Goal: Navigation & Orientation: Find specific page/section

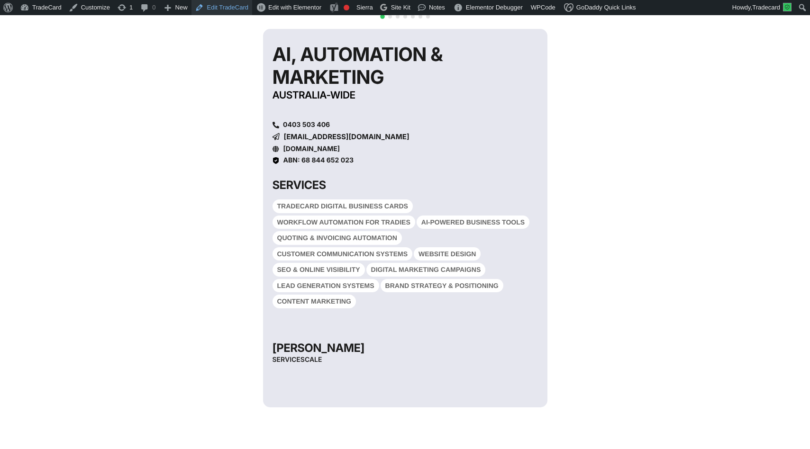
scroll to position [152, 0]
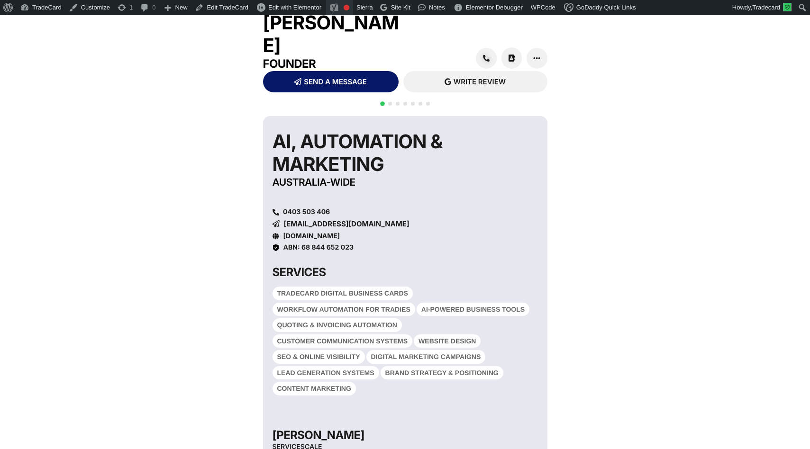
scroll to position [16, 0]
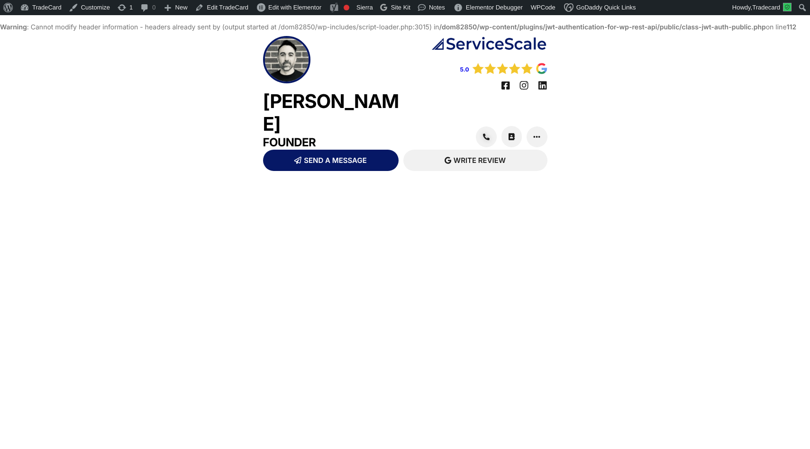
scroll to position [16, 0]
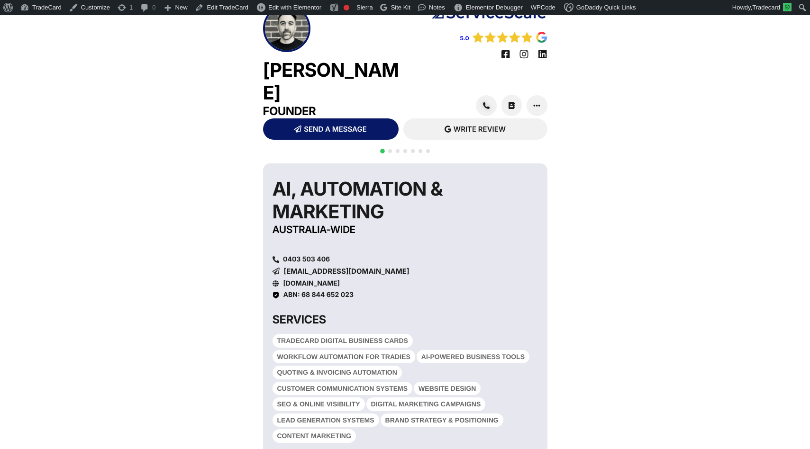
click at [388, 149] on span "Go to slide 2" at bounding box center [390, 151] width 4 height 4
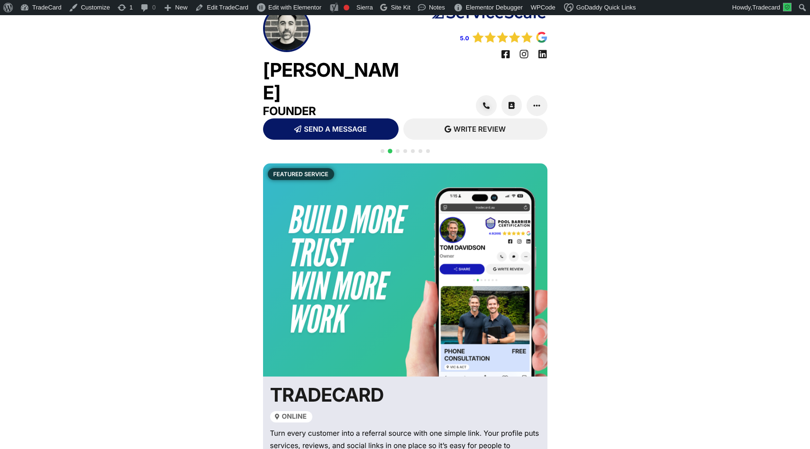
click at [379, 147] on div at bounding box center [404, 156] width 53 height 18
click at [382, 149] on span "Go to slide 1" at bounding box center [382, 151] width 4 height 4
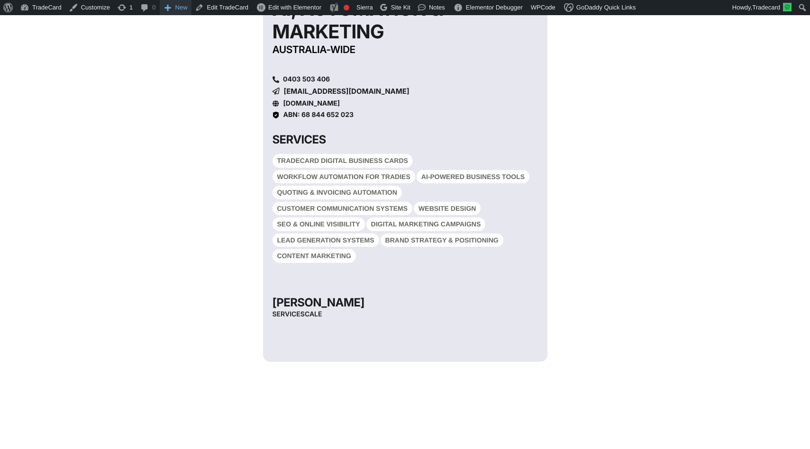
scroll to position [196, 0]
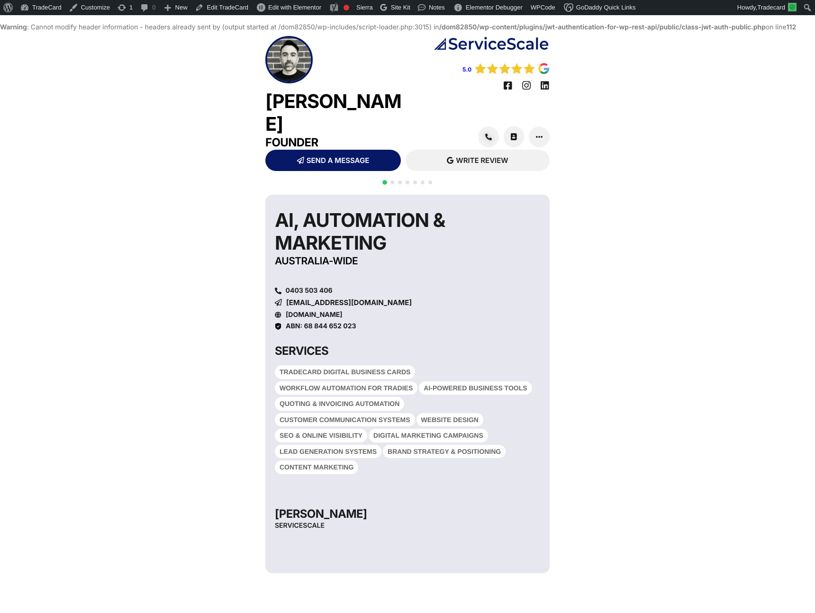
scroll to position [16, 0]
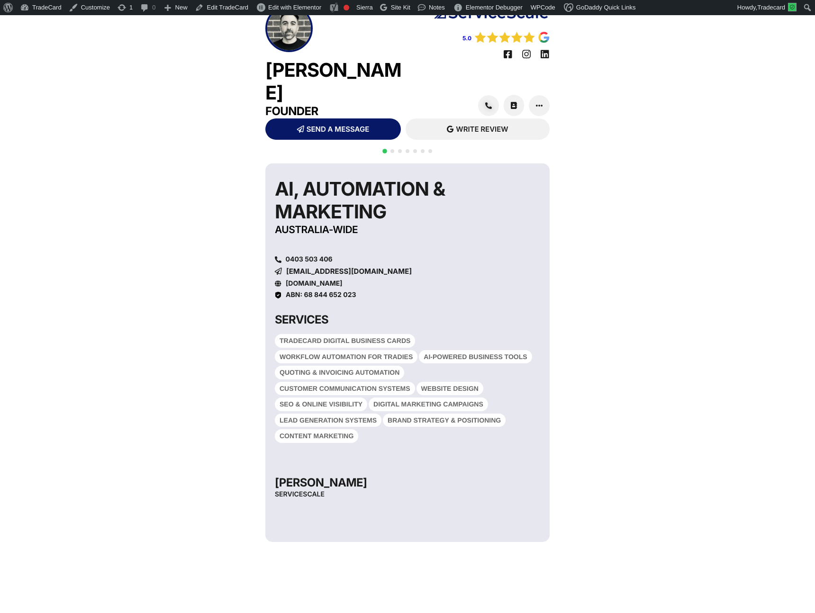
click at [392, 149] on span "Go to slide 2" at bounding box center [392, 151] width 4 height 4
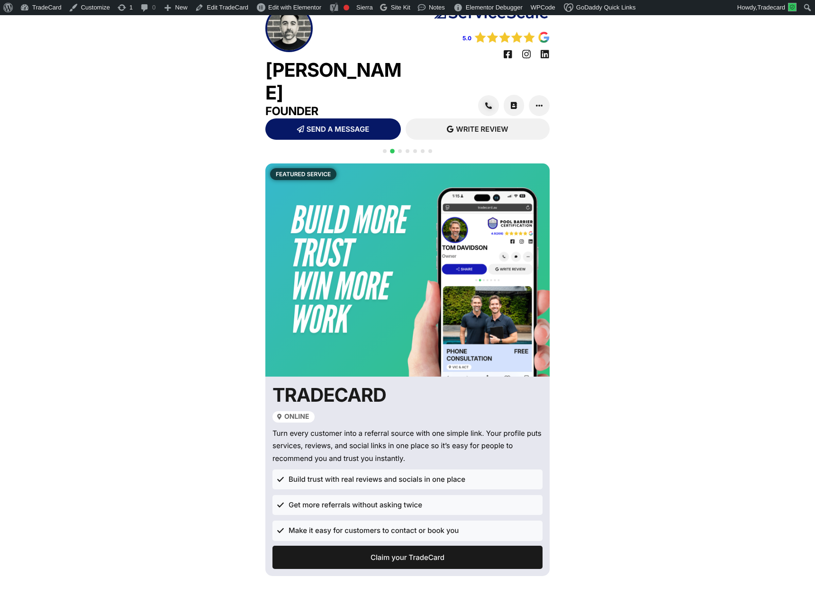
click at [398, 149] on span "Go to slide 3" at bounding box center [400, 151] width 4 height 4
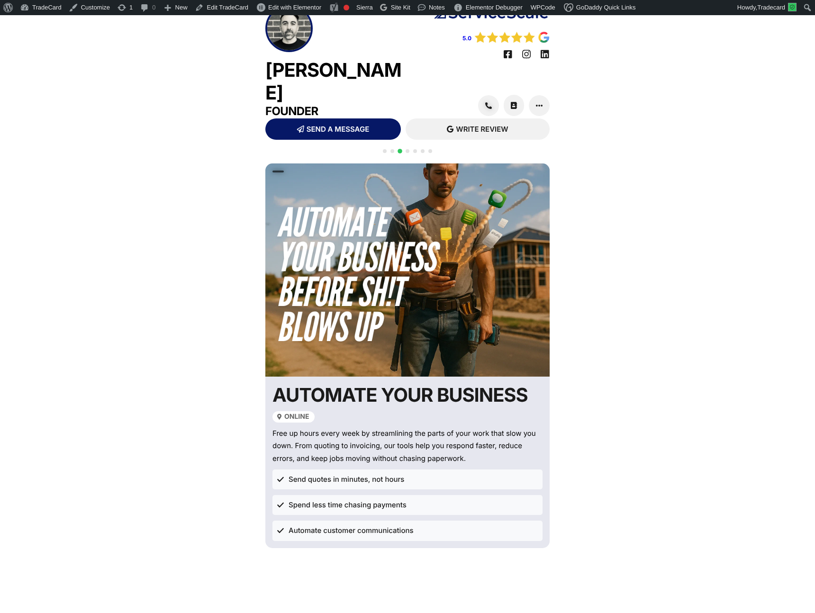
click at [408, 149] on span "Go to slide 4" at bounding box center [407, 151] width 4 height 4
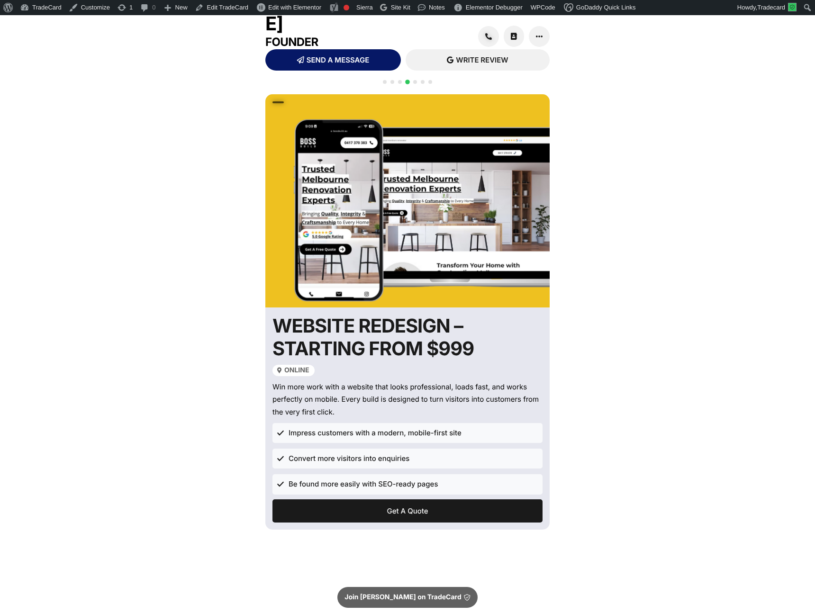
scroll to position [128, 0]
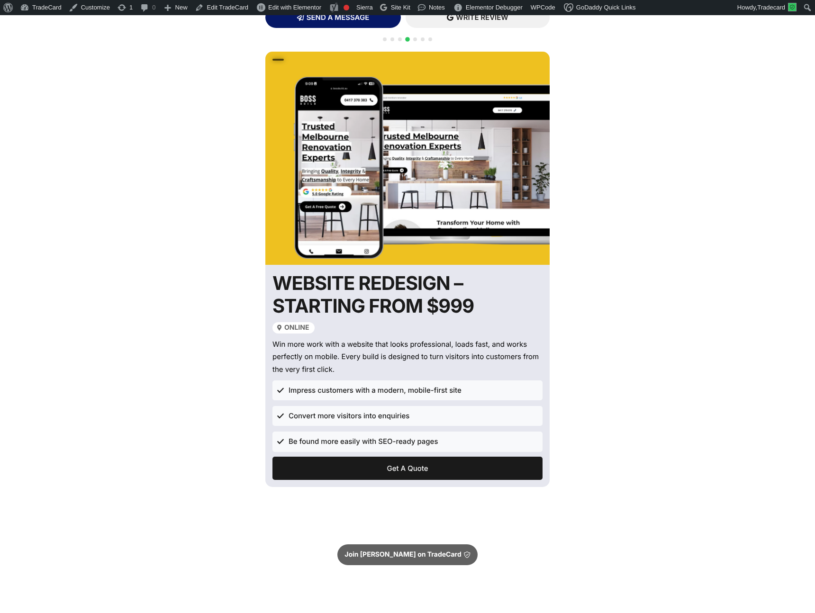
click at [473, 292] on h2 "WEBSITE REDESIGN – STARTING FROM $999" at bounding box center [406, 294] width 268 height 45
click at [235, 6] on link "Edit TradeCard" at bounding box center [221, 7] width 61 height 15
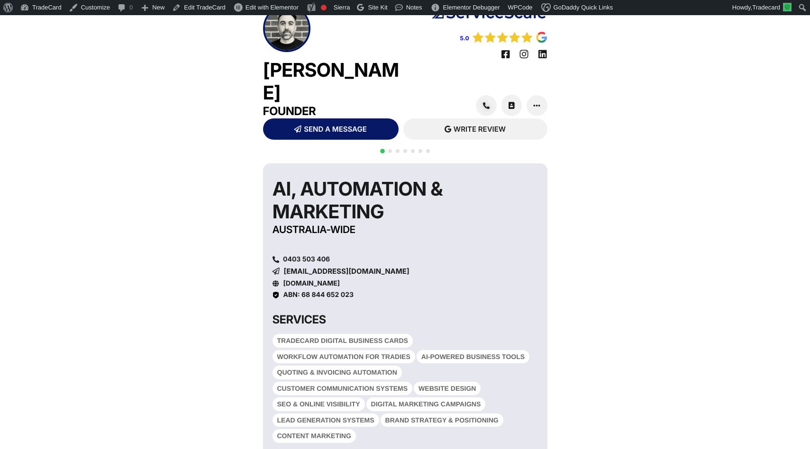
scroll to position [16, 0]
click at [390, 149] on span "Go to slide 2" at bounding box center [390, 151] width 4 height 4
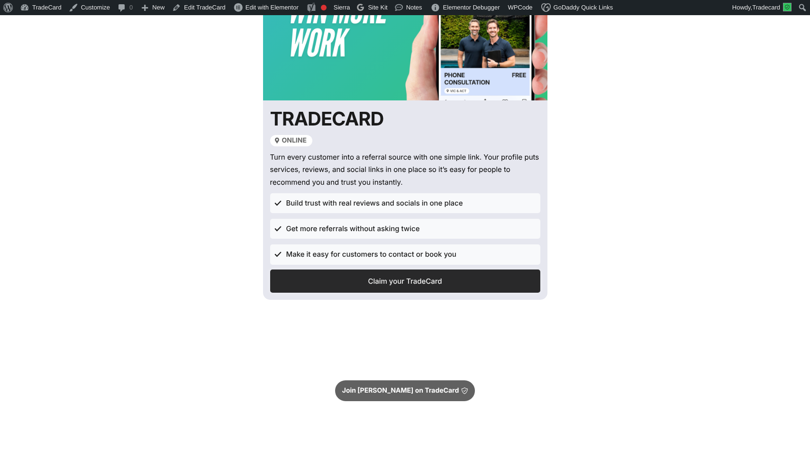
scroll to position [293, 0]
click at [367, 277] on span "Claim your TradeCard" at bounding box center [405, 280] width 254 height 7
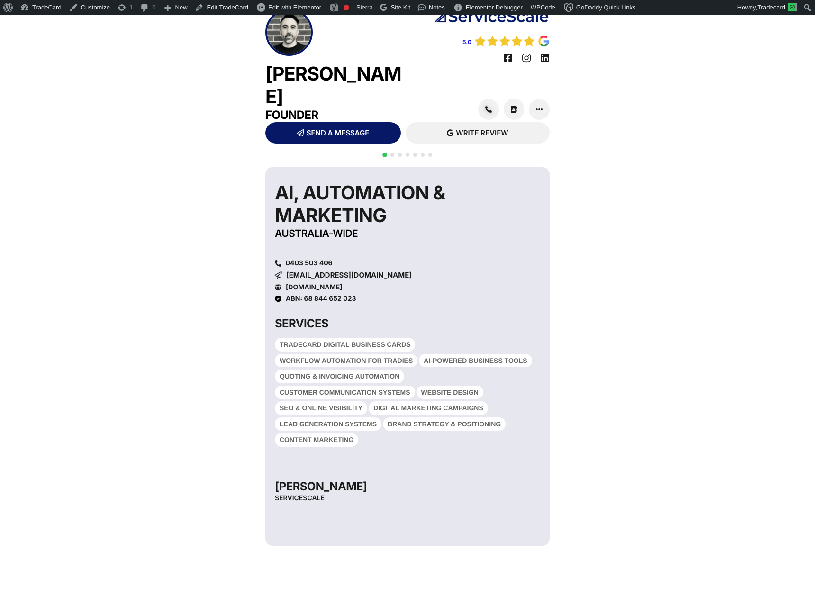
scroll to position [16, 0]
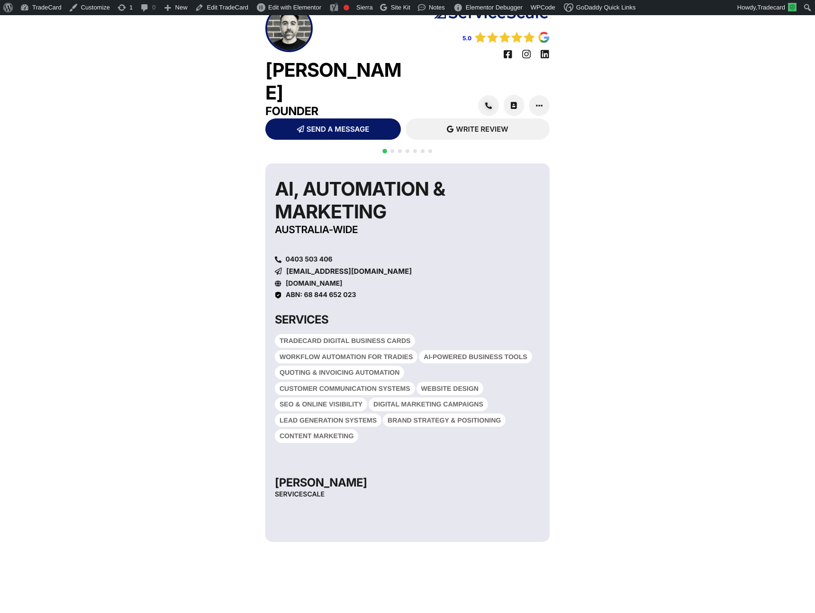
click at [395, 147] on div at bounding box center [407, 156] width 53 height 18
click at [394, 147] on div at bounding box center [407, 156] width 53 height 18
click at [392, 149] on span "Go to slide 2" at bounding box center [392, 151] width 4 height 4
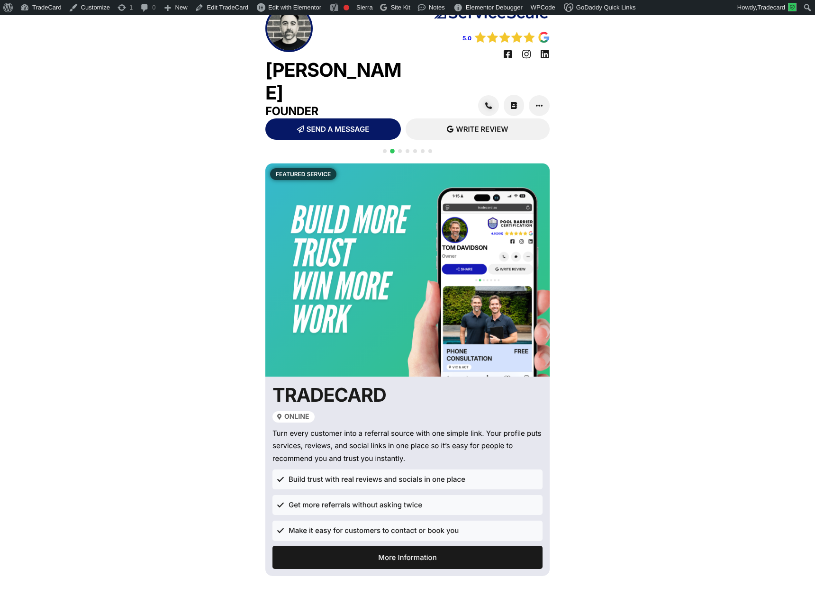
click at [399, 149] on span "Go to slide 3" at bounding box center [400, 151] width 4 height 4
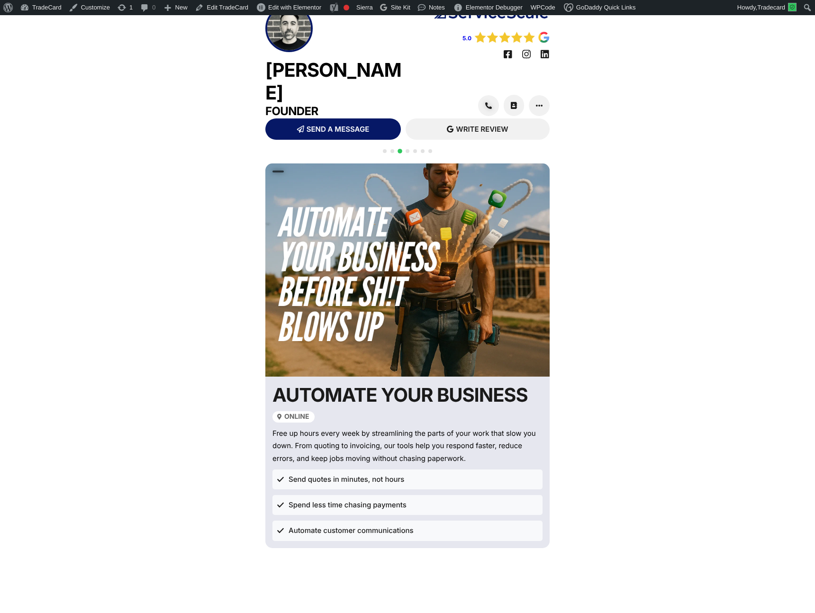
click at [402, 147] on div at bounding box center [407, 156] width 53 height 18
click at [407, 149] on span "Go to slide 4" at bounding box center [407, 151] width 4 height 4
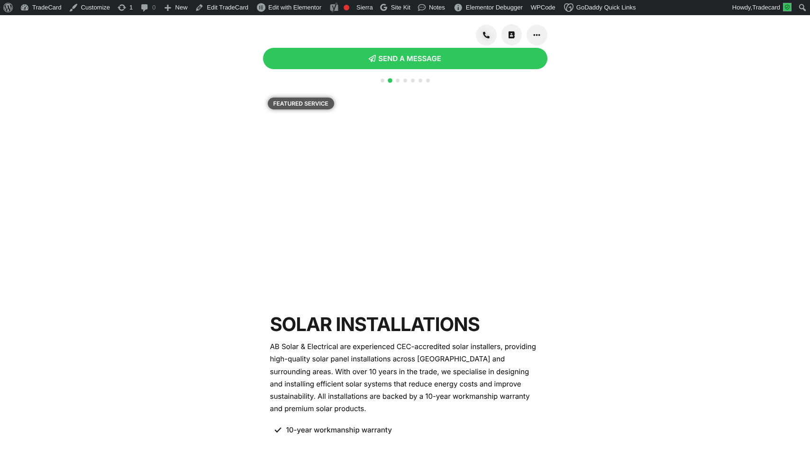
scroll to position [16, 0]
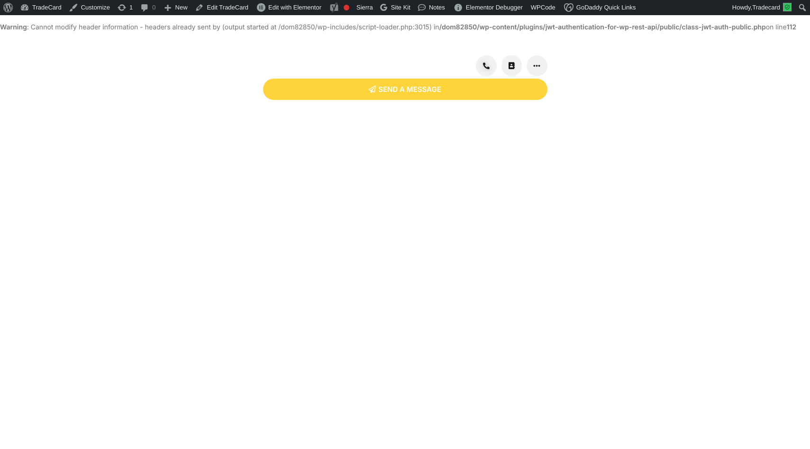
scroll to position [16, 0]
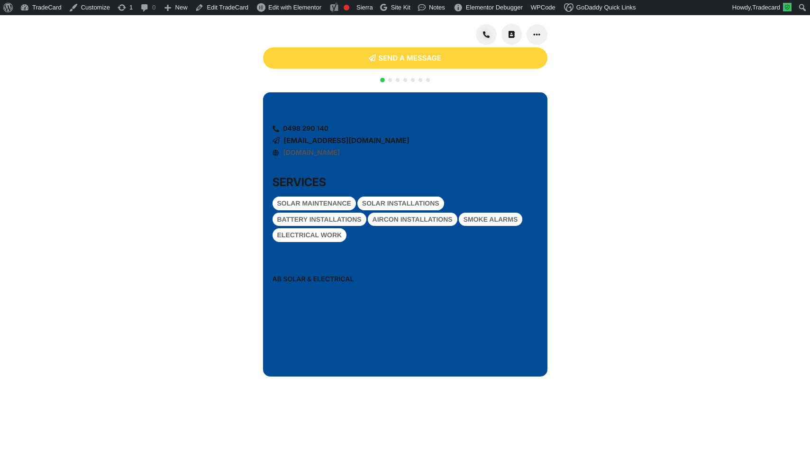
click at [330, 157] on span "[DOMAIN_NAME]" at bounding box center [311, 153] width 57 height 8
click at [301, 157] on span "absolarandelectrical.com.au" at bounding box center [311, 153] width 57 height 8
click at [305, 157] on span "absolarandelectrical.com.au" at bounding box center [311, 153] width 57 height 8
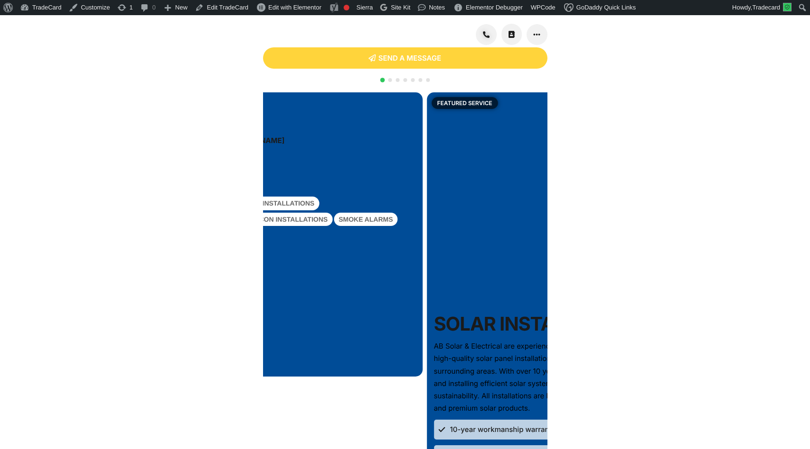
click at [297, 161] on div "0498 290 140 absolarandelectrical@gmail.com absolarandelectrical.com.au" at bounding box center [279, 134] width 265 height 54
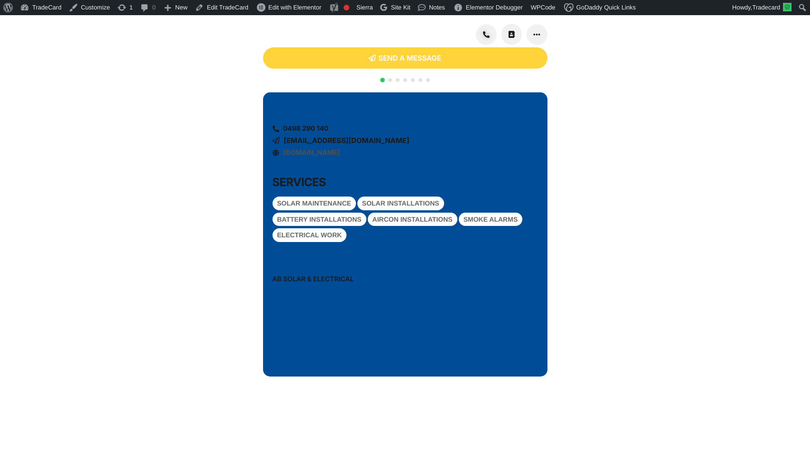
click at [340, 157] on span "absolarandelectrical.com.au" at bounding box center [311, 153] width 57 height 8
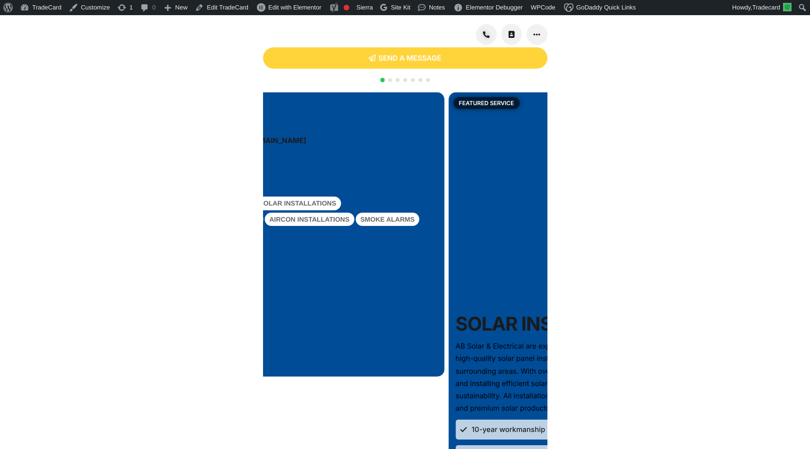
click at [299, 161] on div "0498 290 140 absolarandelectrical@gmail.com absolarandelectrical.com.au" at bounding box center [301, 134] width 265 height 54
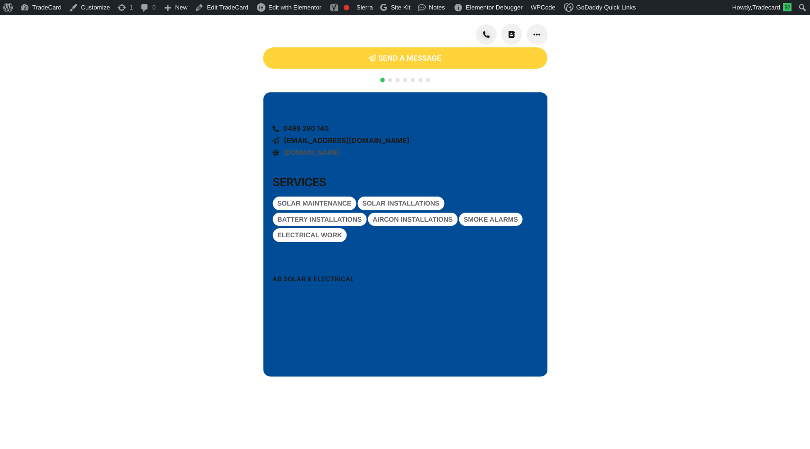
click at [280, 156] on div "absolarandelectrical.com.au" at bounding box center [306, 153] width 68 height 7
click at [274, 156] on icon "1 / 7" at bounding box center [275, 153] width 7 height 7
click at [303, 157] on span "absolarandelectrical.com.au" at bounding box center [311, 153] width 57 height 8
click at [289, 161] on div "0498 290 140 absolarandelectrical@gmail.com absolarandelectrical.com.au" at bounding box center [404, 134] width 265 height 54
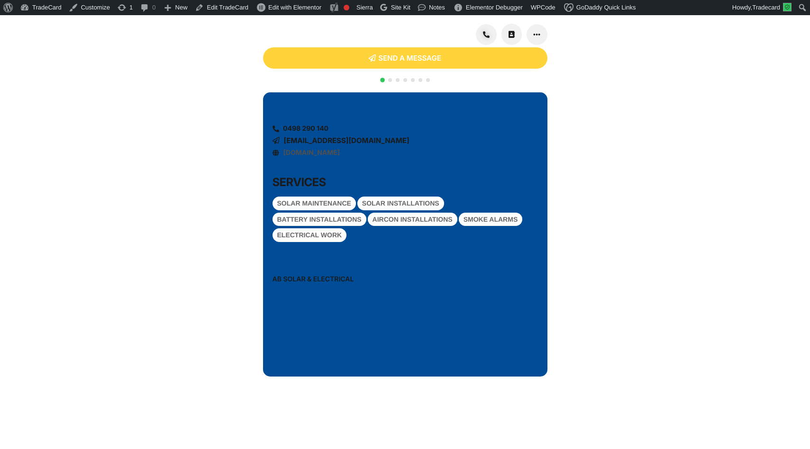
click at [331, 157] on span "absolarandelectrical.com.au" at bounding box center [311, 153] width 57 height 8
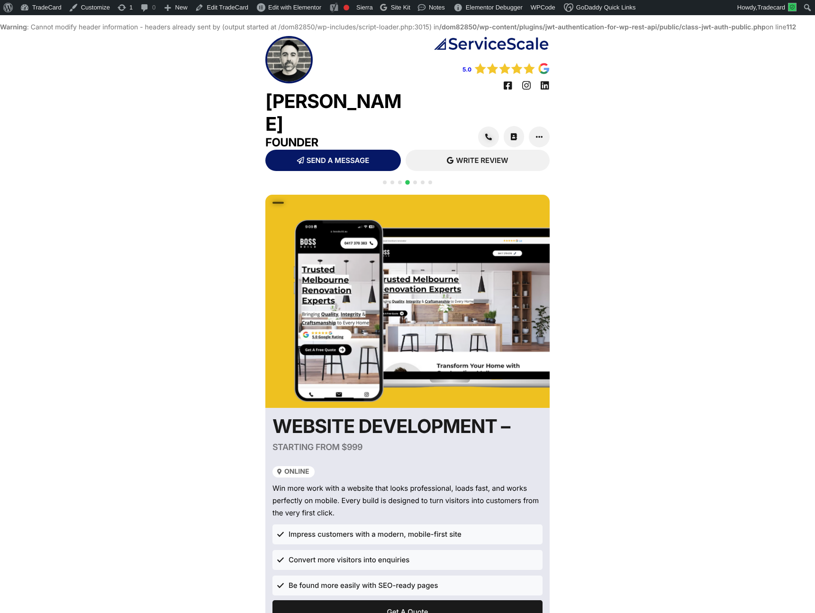
scroll to position [16, 0]
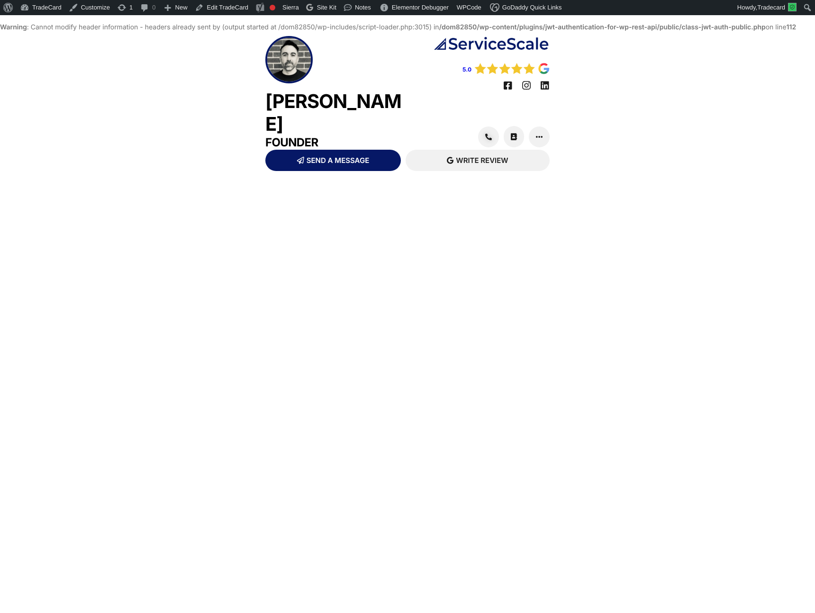
scroll to position [16, 0]
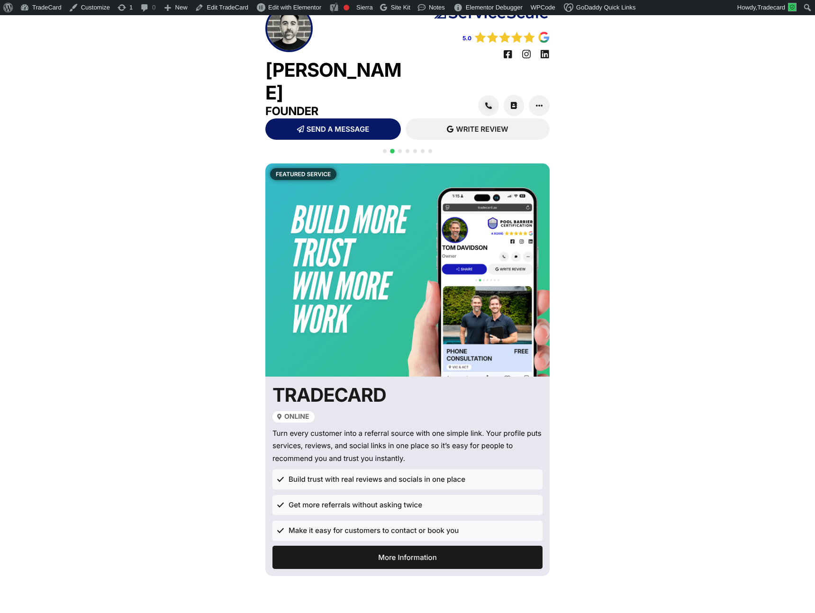
click at [386, 149] on span "Go to slide 1" at bounding box center [385, 151] width 4 height 4
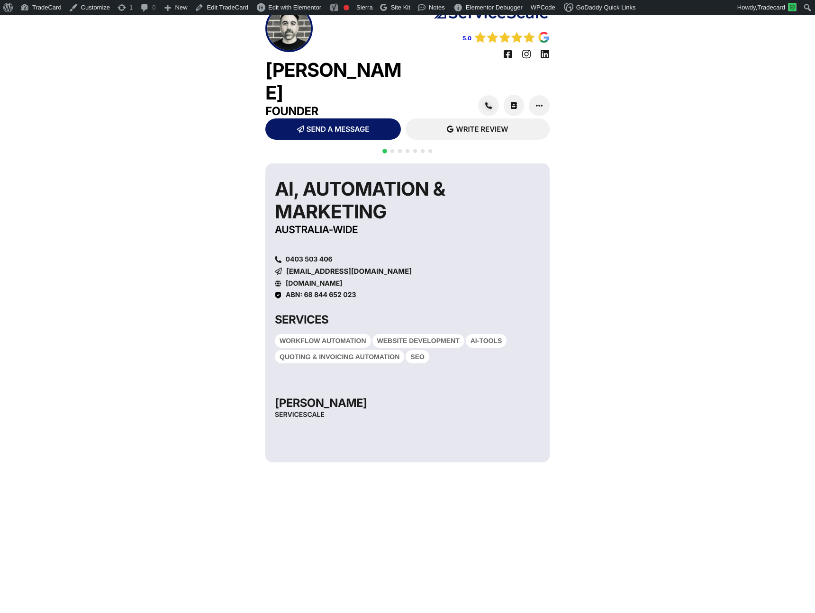
click at [392, 149] on span "Go to slide 2" at bounding box center [392, 151] width 4 height 4
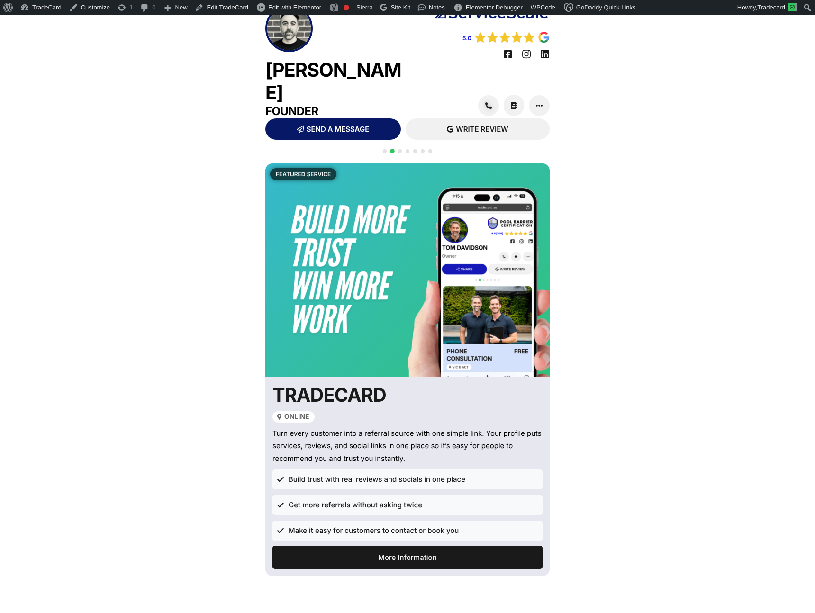
click at [403, 147] on div at bounding box center [407, 156] width 53 height 18
click at [399, 149] on span "Go to slide 3" at bounding box center [400, 151] width 4 height 4
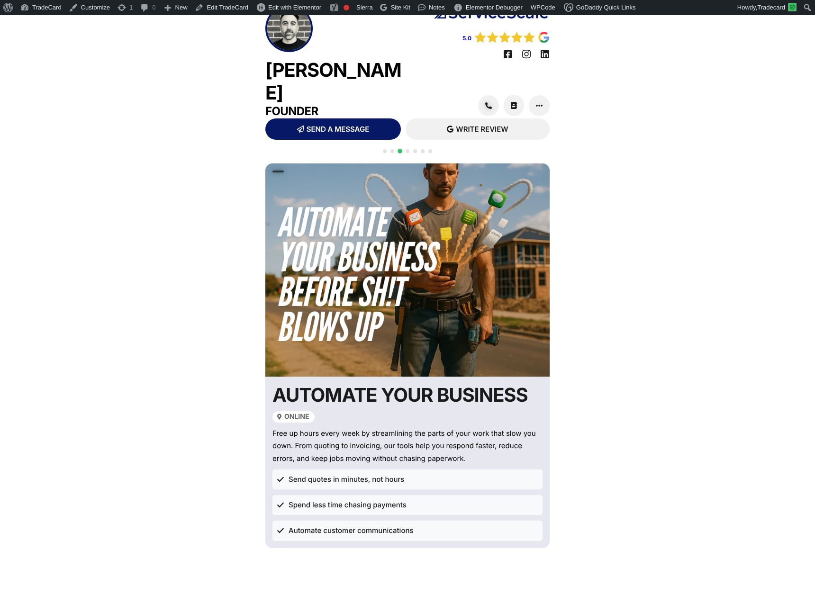
click at [394, 149] on span "Go to slide 2" at bounding box center [392, 151] width 4 height 4
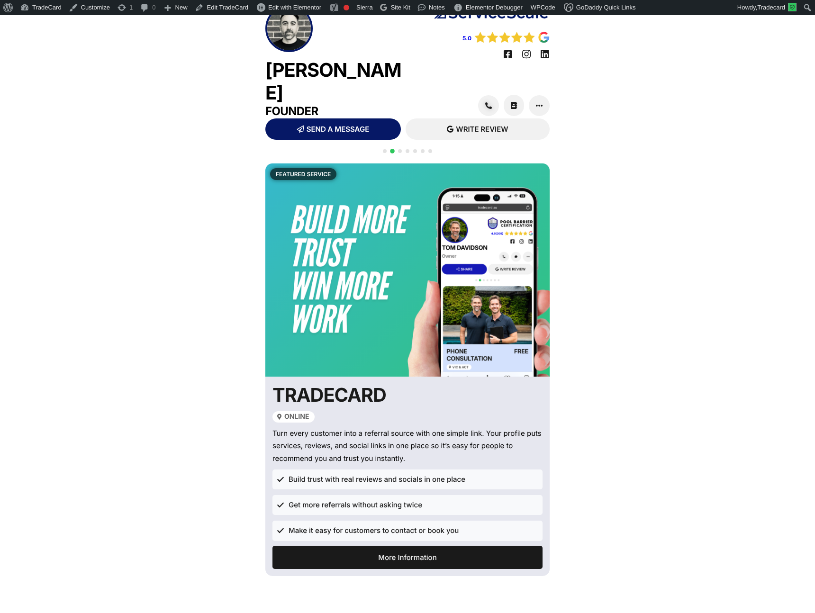
click at [407, 149] on span "Go to slide 4" at bounding box center [407, 151] width 4 height 4
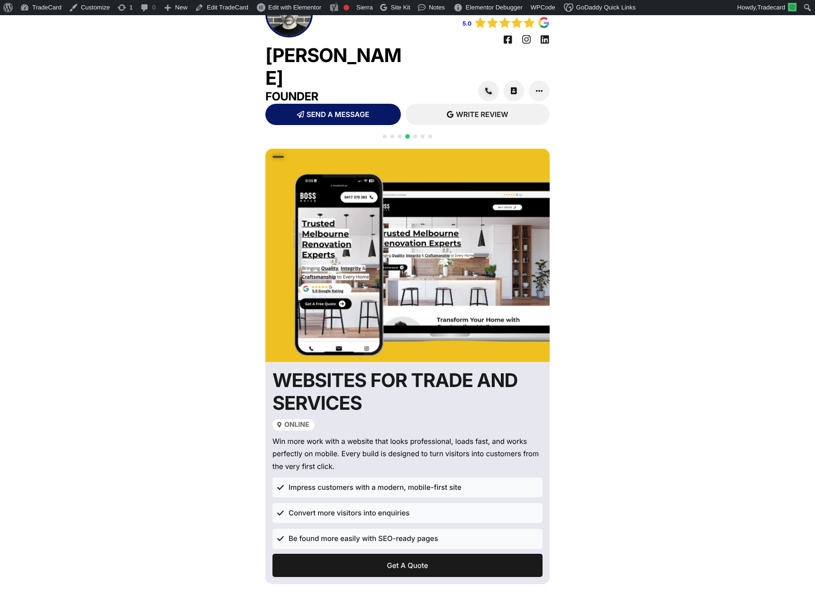
scroll to position [16, 0]
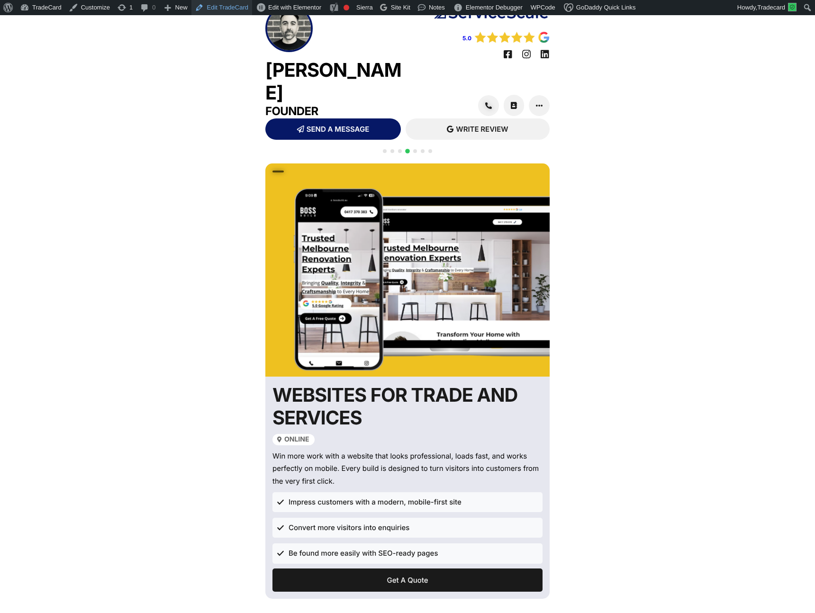
click at [228, 9] on link "Edit TradeCard" at bounding box center [221, 7] width 61 height 15
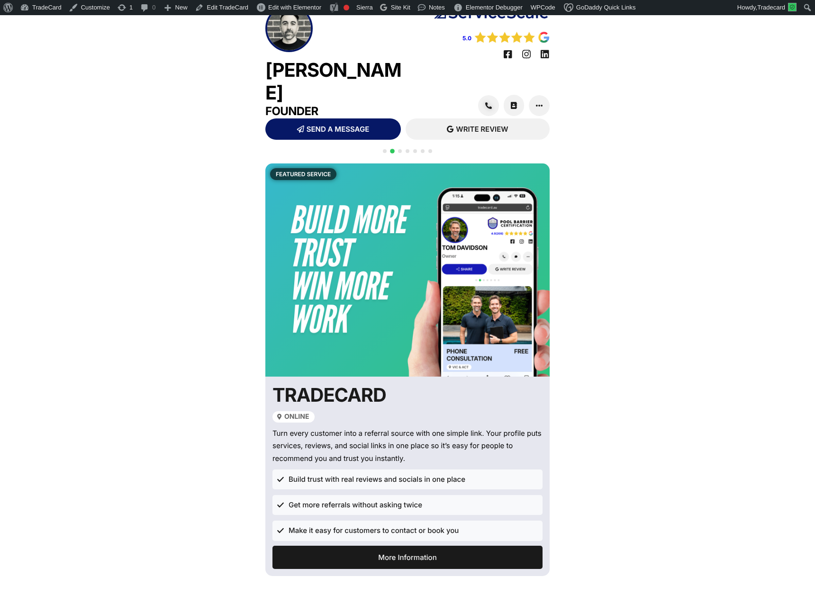
click at [400, 149] on span "Go to slide 3" at bounding box center [400, 151] width 4 height 4
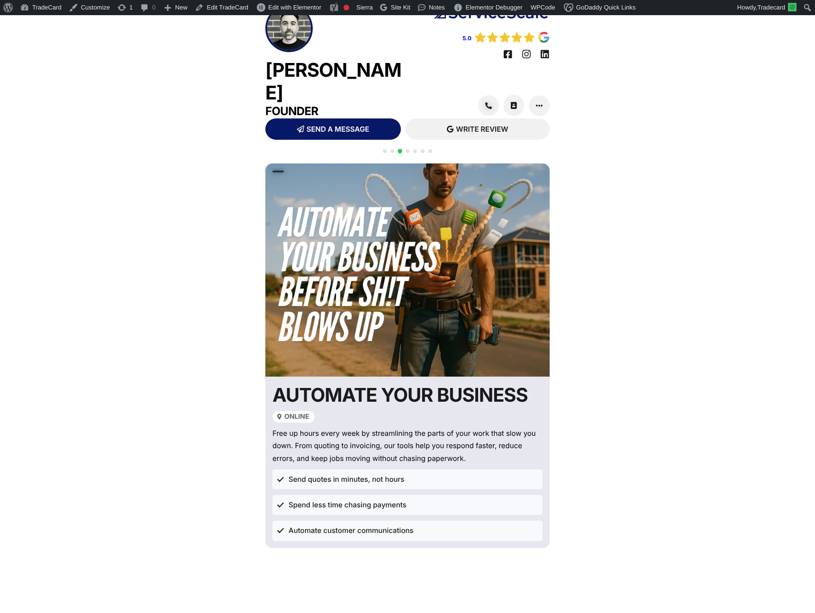
click at [406, 149] on span "Go to slide 4" at bounding box center [407, 151] width 4 height 4
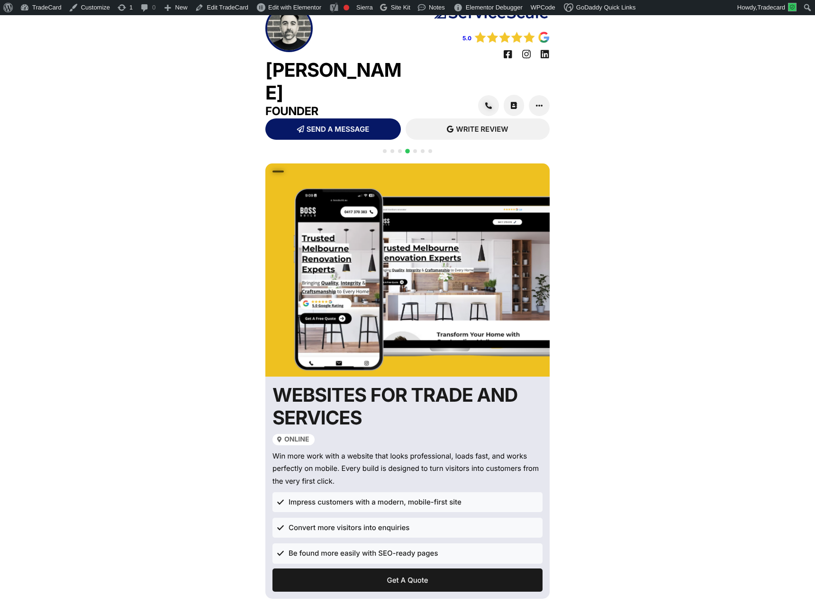
click at [401, 149] on span "Go to slide 3" at bounding box center [400, 151] width 4 height 4
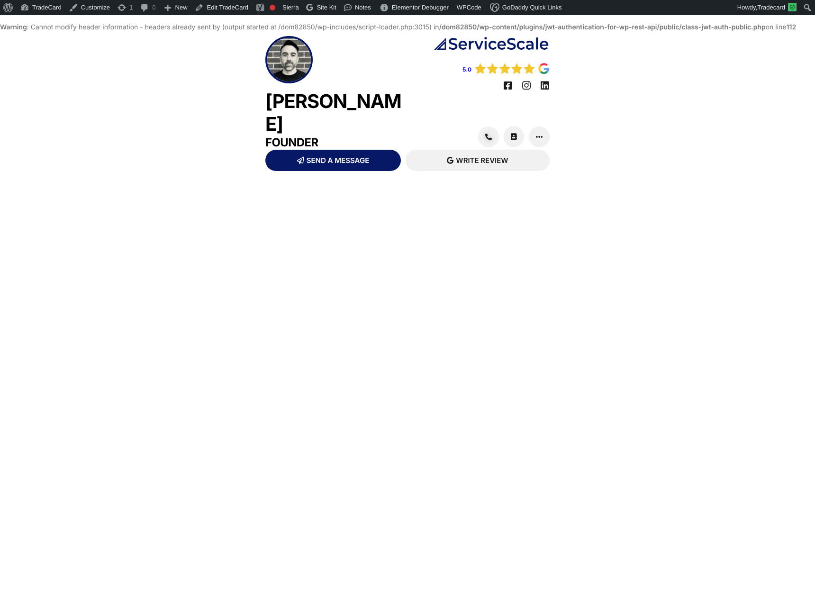
scroll to position [16, 0]
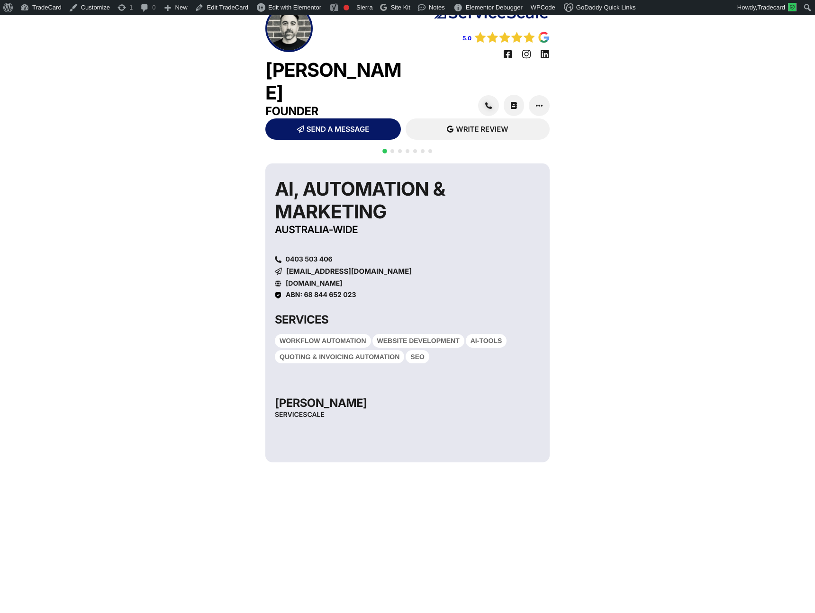
click at [394, 147] on div at bounding box center [407, 156] width 53 height 18
click at [390, 149] on span "Go to slide 2" at bounding box center [392, 151] width 4 height 4
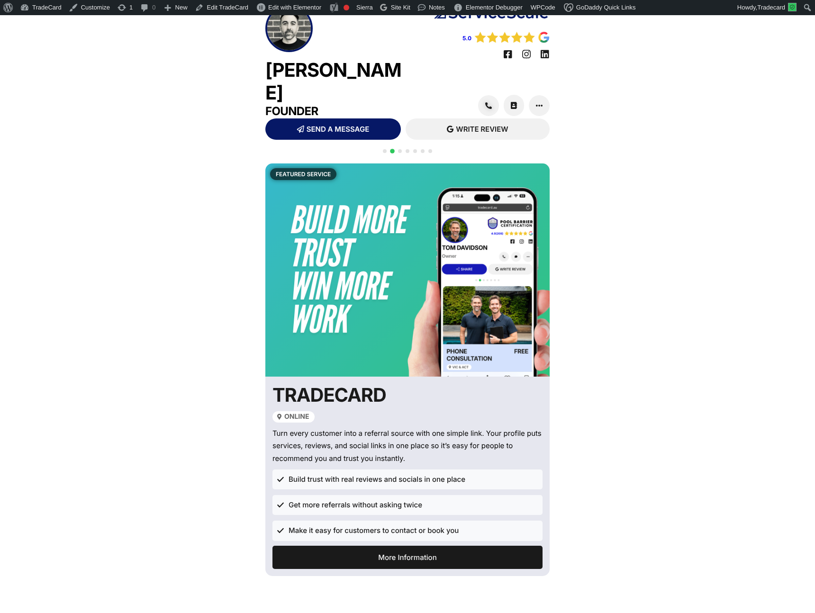
click at [399, 149] on span "Go to slide 3" at bounding box center [400, 151] width 4 height 4
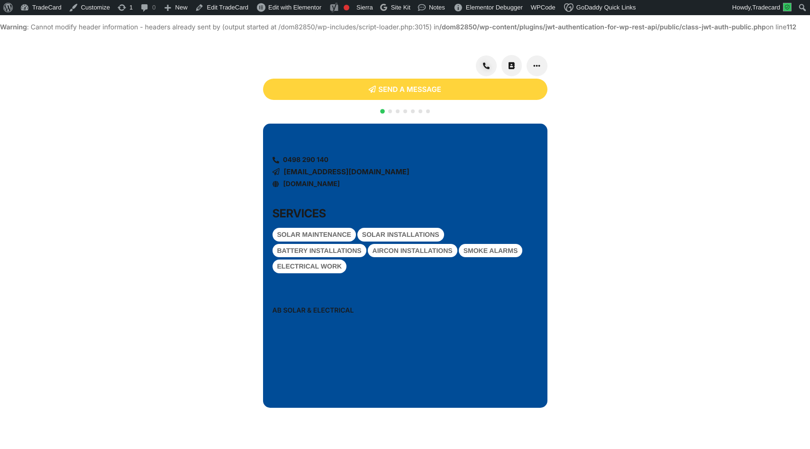
scroll to position [16, 0]
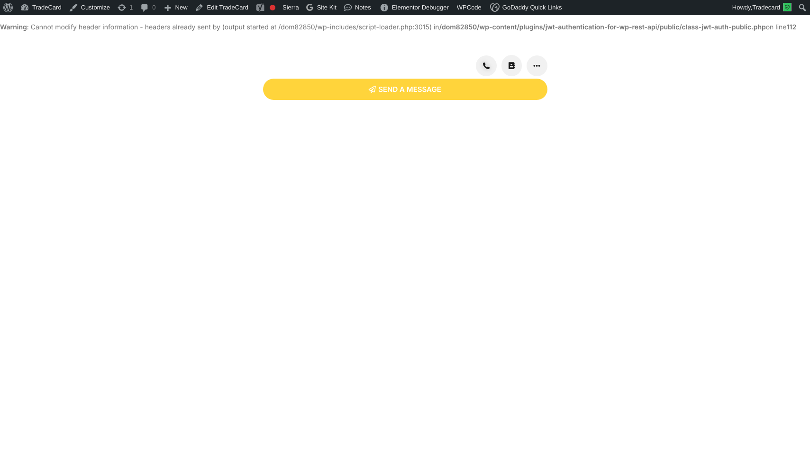
scroll to position [16, 0]
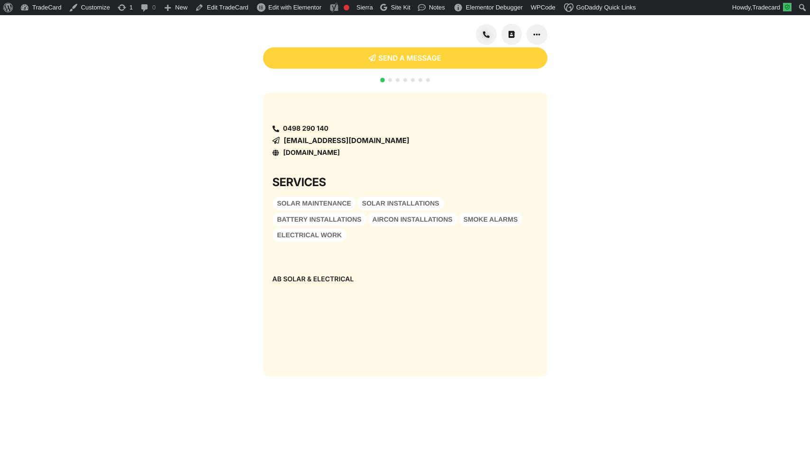
click at [388, 82] on span "Go to slide 2" at bounding box center [390, 80] width 4 height 4
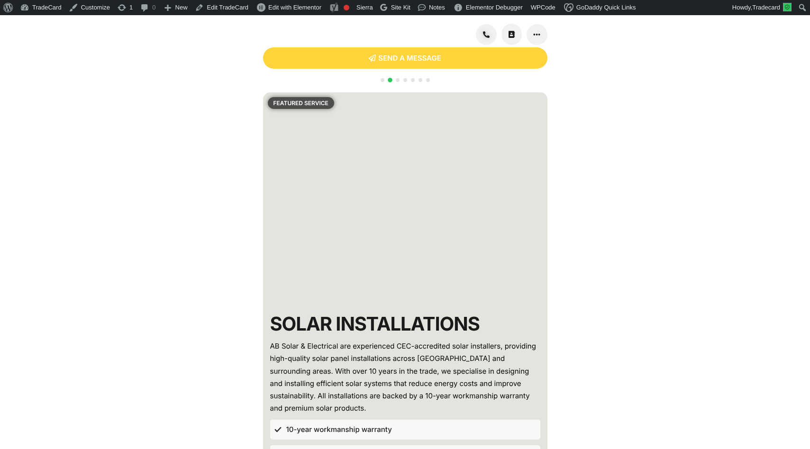
click at [403, 82] on span "Go to slide 4" at bounding box center [405, 80] width 4 height 4
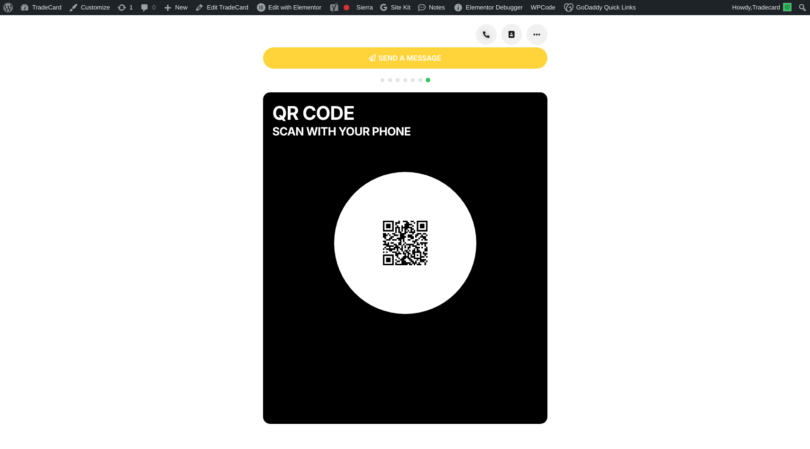
click at [381, 82] on span "Go to slide 1" at bounding box center [382, 80] width 4 height 4
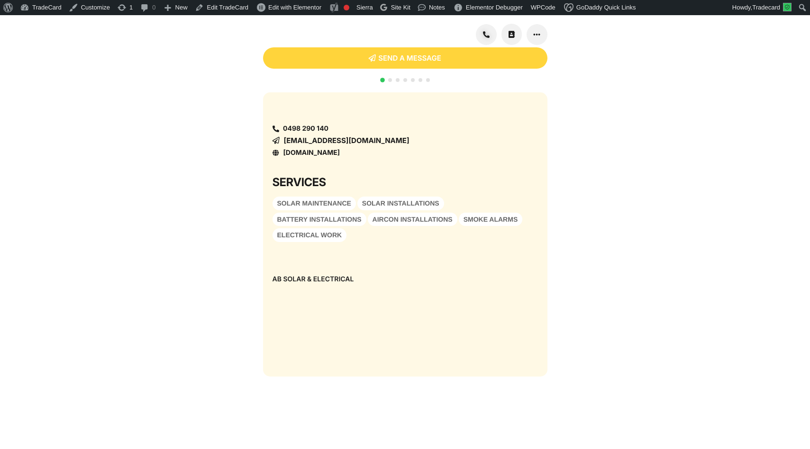
click at [381, 82] on span "Go to slide 1" at bounding box center [382, 80] width 5 height 5
click at [388, 82] on span "Go to slide 2" at bounding box center [390, 80] width 4 height 4
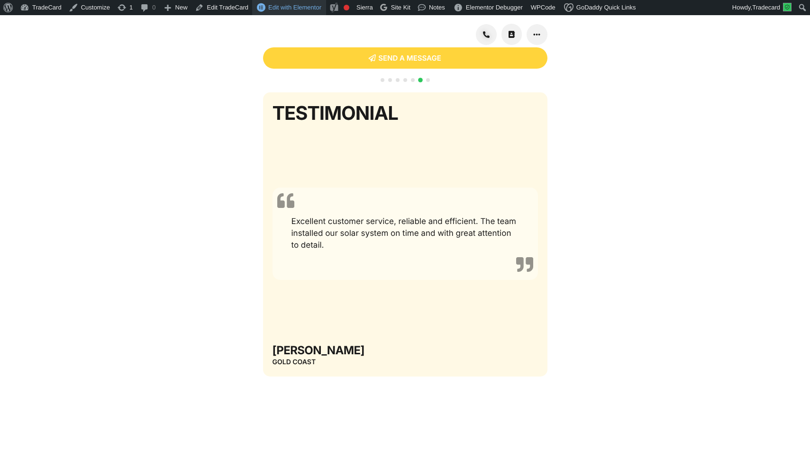
click at [294, 9] on span "Edit with Elementor" at bounding box center [294, 7] width 53 height 7
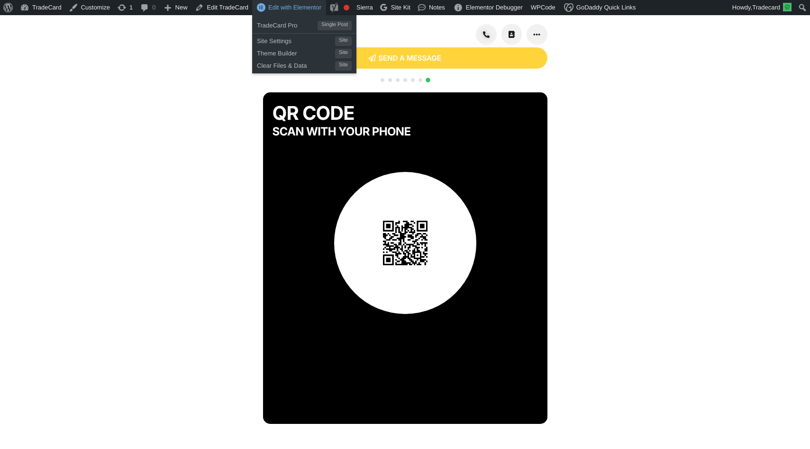
click at [279, 10] on span "Edit with Elementor" at bounding box center [294, 7] width 53 height 7
click at [280, 24] on span "TradeCard Pro" at bounding box center [287, 24] width 61 height 12
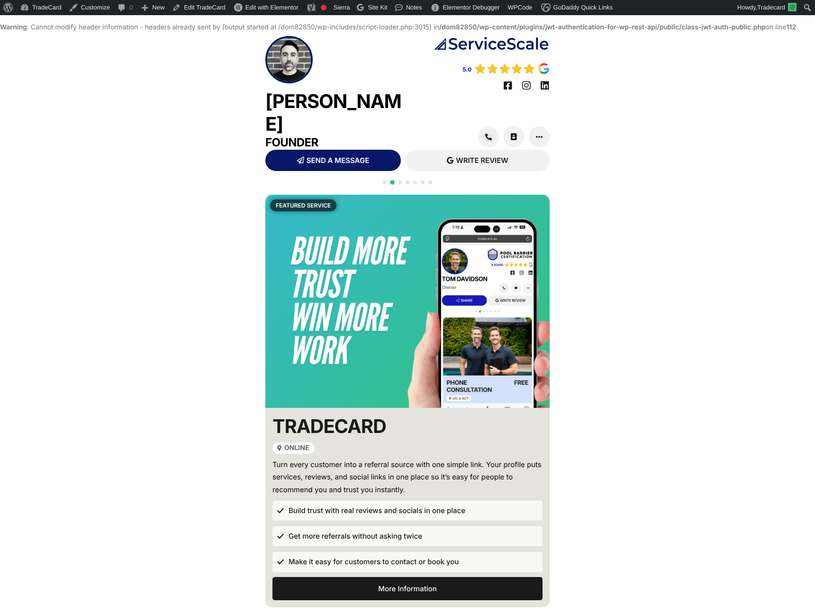
scroll to position [16, 0]
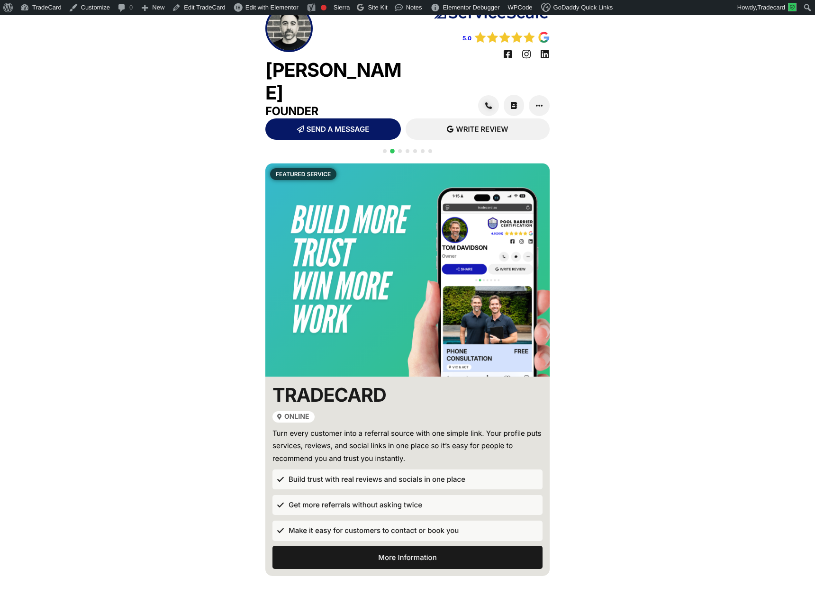
click at [373, 66] on div "Pat Fong Founder" at bounding box center [336, 62] width 142 height 114
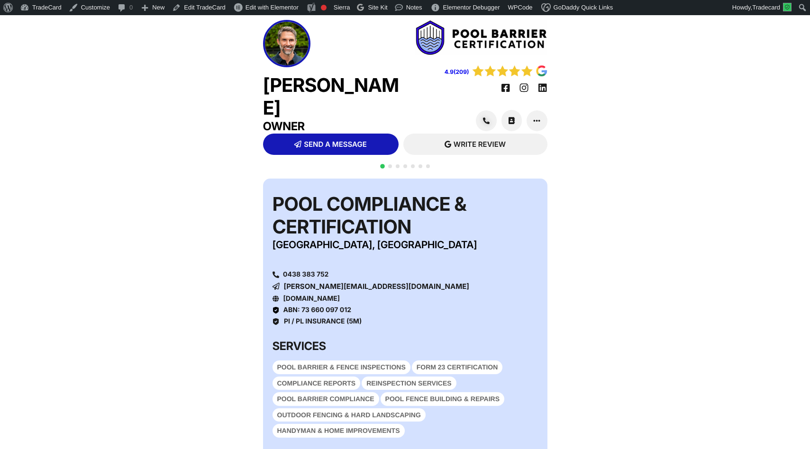
click at [391, 165] on span "Go to slide 2" at bounding box center [390, 166] width 4 height 4
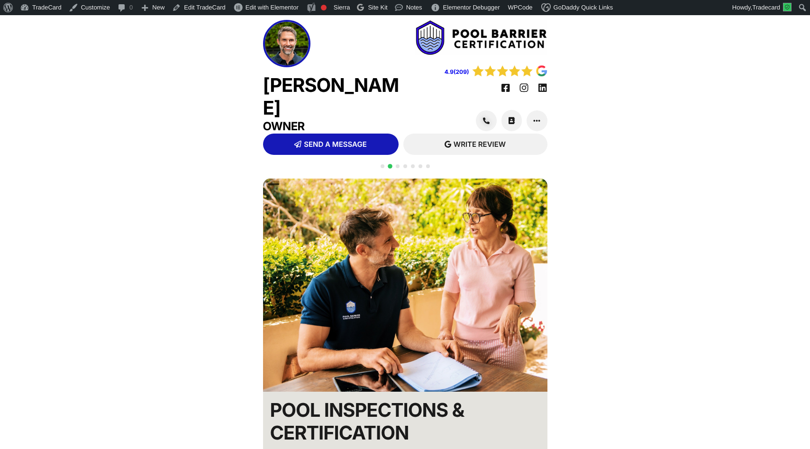
click at [396, 165] on span "Go to slide 3" at bounding box center [398, 166] width 4 height 4
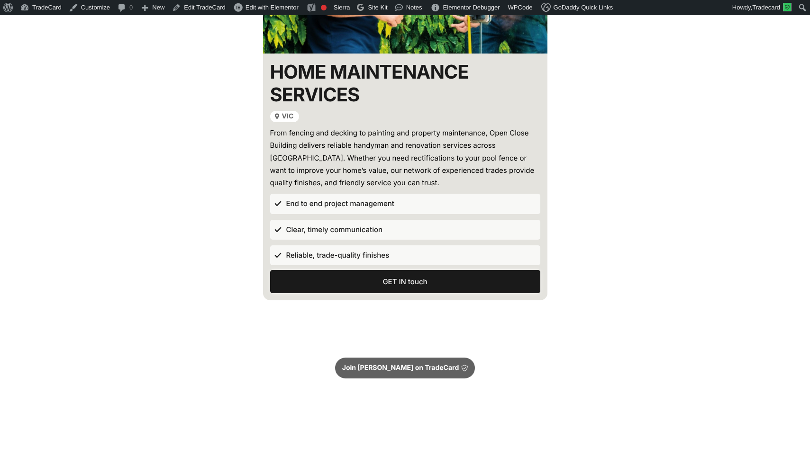
scroll to position [323, 0]
click at [395, 285] on span "GET IN touch" at bounding box center [404, 281] width 45 height 7
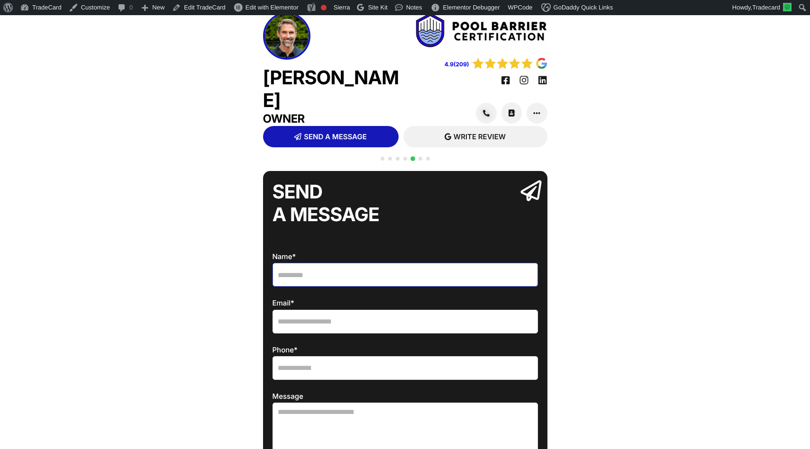
scroll to position [0, 0]
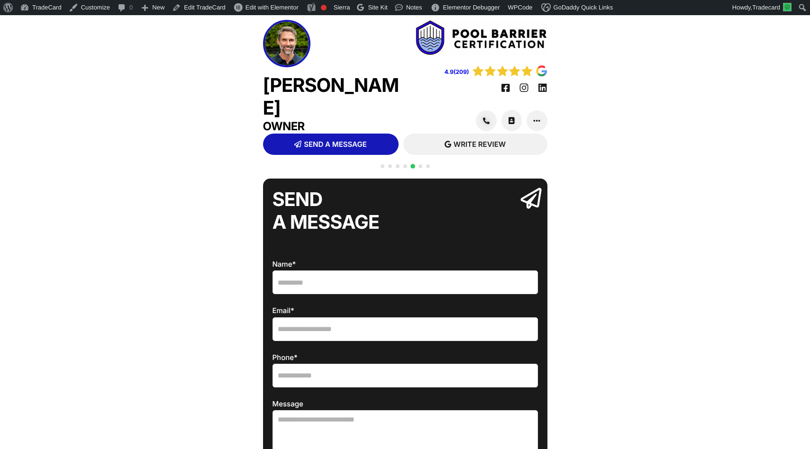
click at [405, 164] on span "Go to slide 4" at bounding box center [405, 166] width 4 height 4
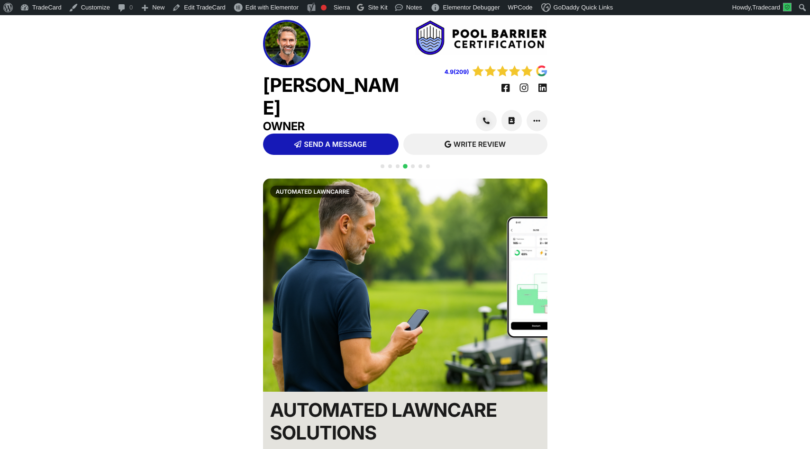
click at [388, 164] on span "Go to slide 2" at bounding box center [390, 166] width 4 height 4
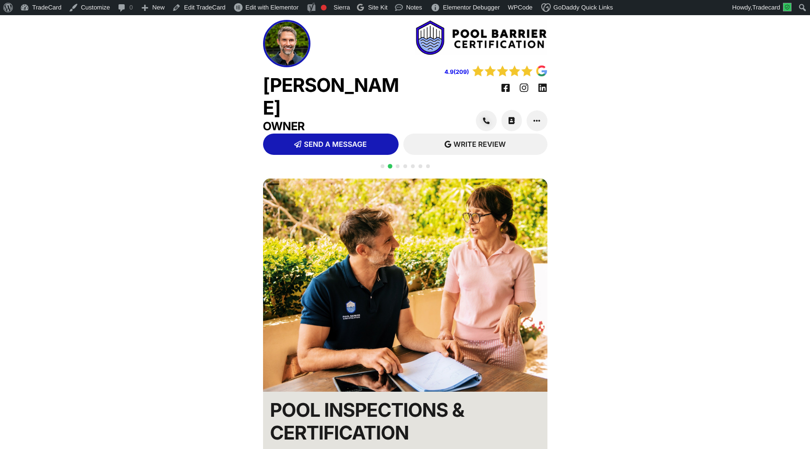
click at [397, 164] on span "Go to slide 3" at bounding box center [398, 166] width 4 height 4
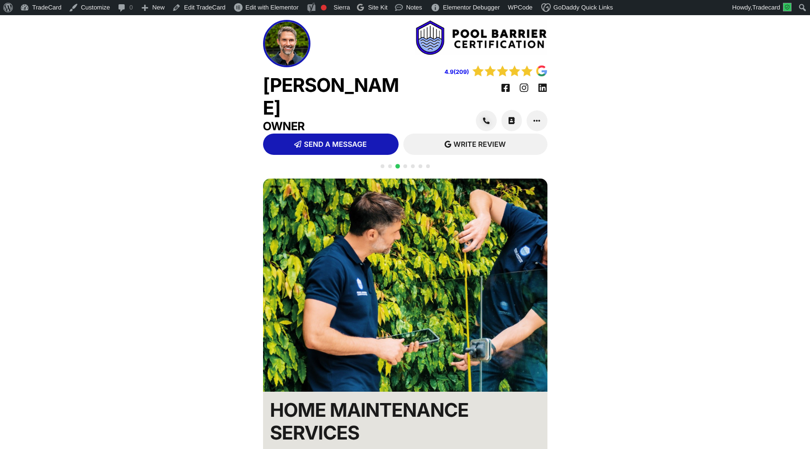
click at [404, 164] on span "Go to slide 4" at bounding box center [405, 166] width 4 height 4
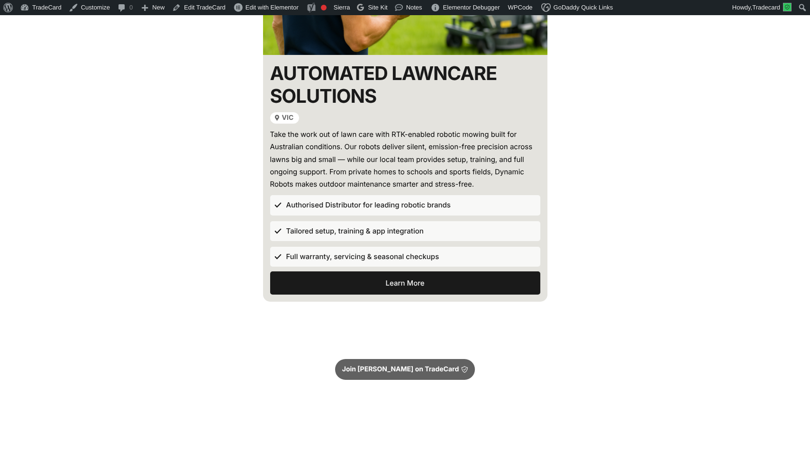
scroll to position [323, 0]
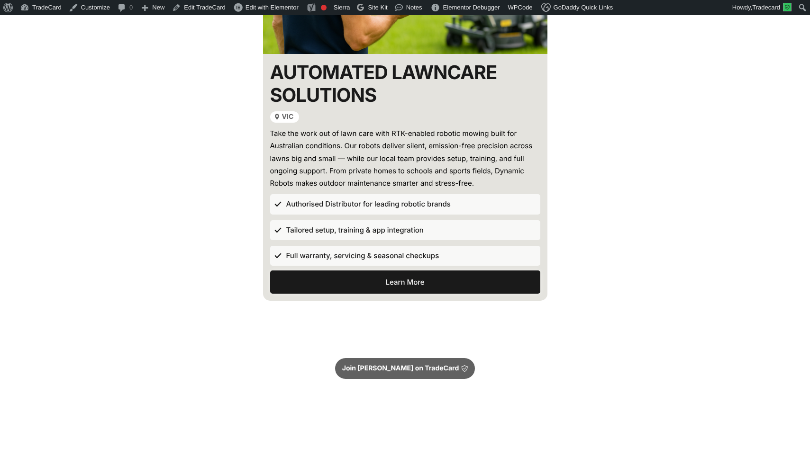
click at [403, 279] on span "Learn More" at bounding box center [404, 282] width 39 height 7
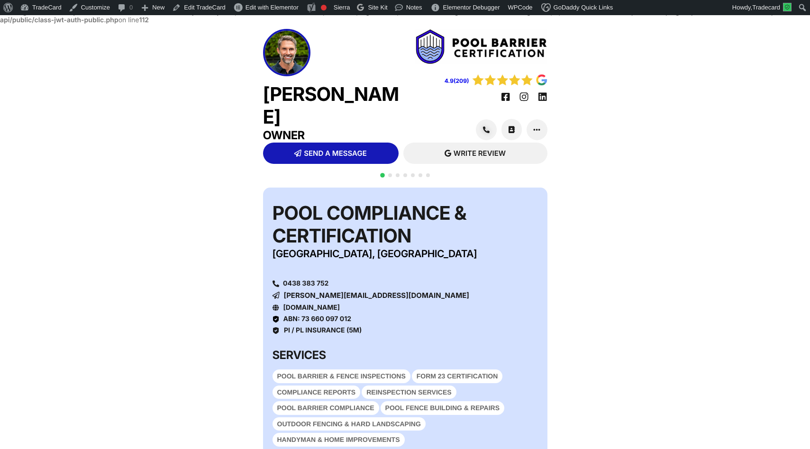
scroll to position [24, 0]
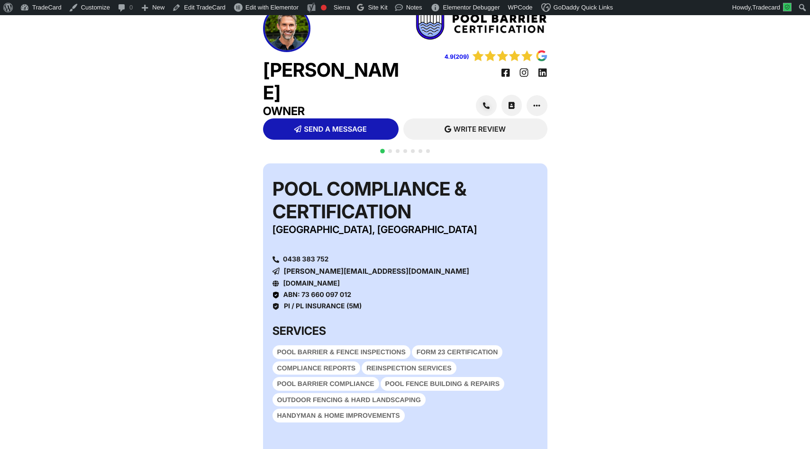
click at [386, 151] on div at bounding box center [404, 156] width 53 height 18
click at [387, 151] on div at bounding box center [404, 156] width 53 height 18
click at [390, 151] on span "Go to slide 2" at bounding box center [390, 151] width 4 height 4
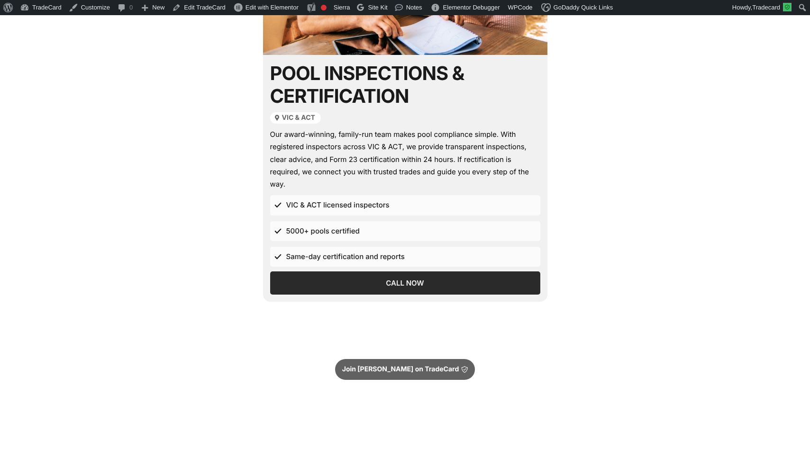
scroll to position [347, 0]
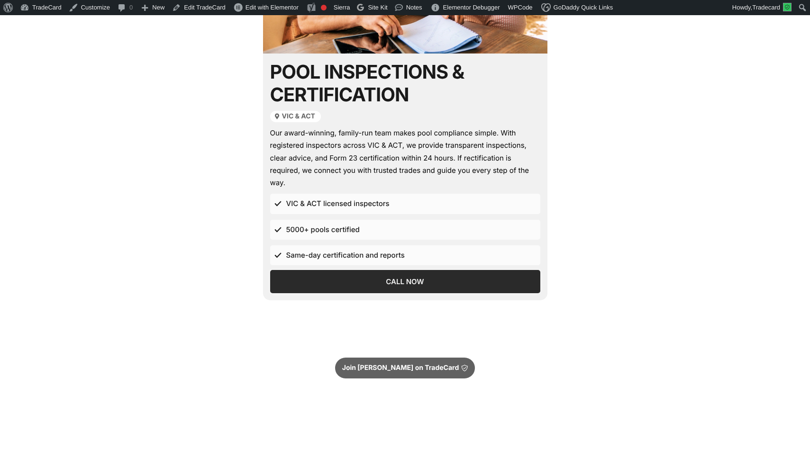
click at [388, 283] on span "Call Now" at bounding box center [405, 281] width 38 height 7
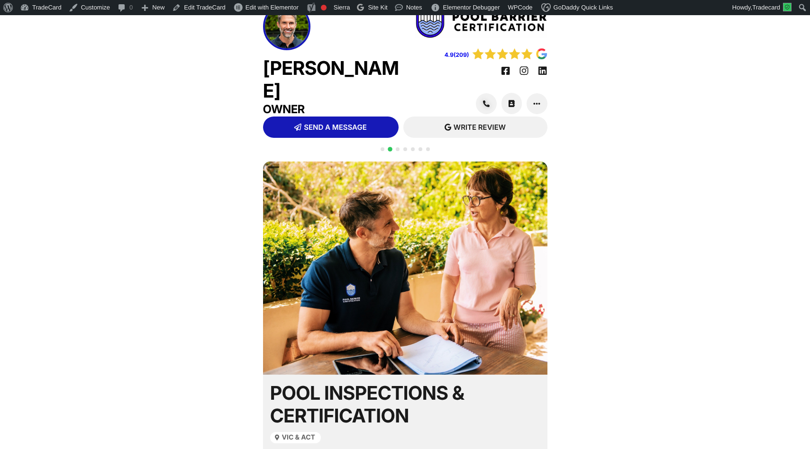
scroll to position [24, 0]
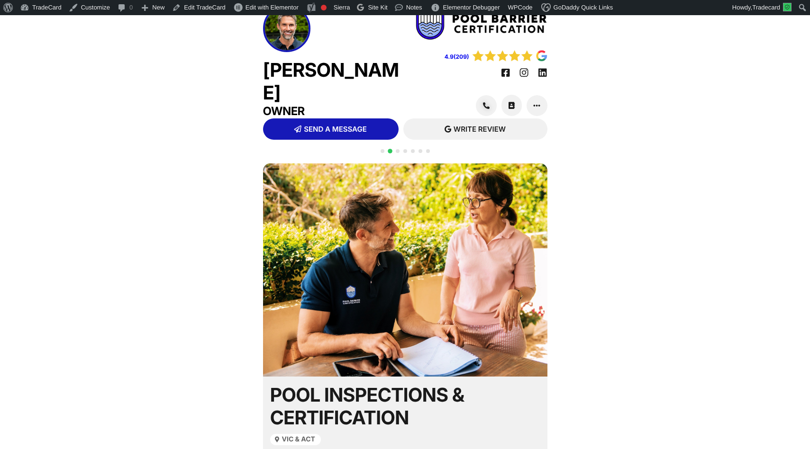
click at [398, 150] on span "Go to slide 3" at bounding box center [398, 151] width 4 height 4
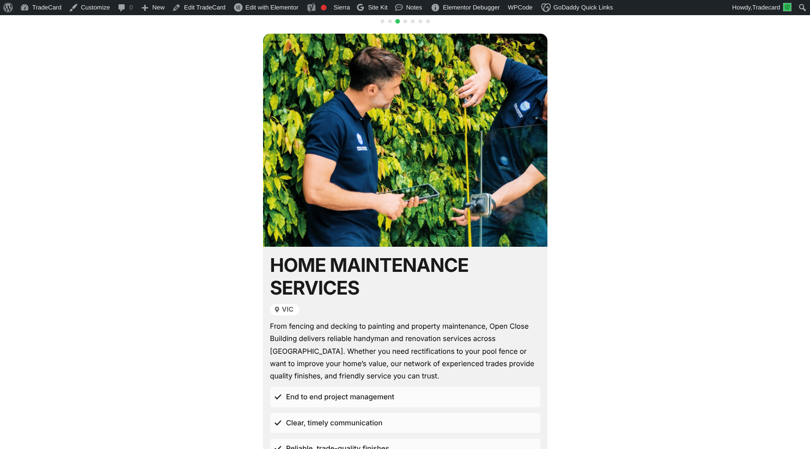
scroll to position [172, 0]
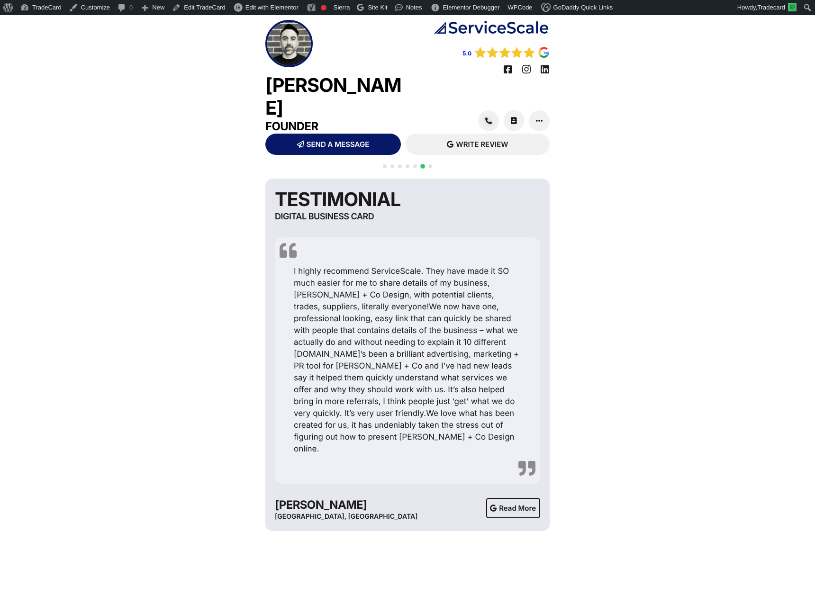
click at [384, 164] on span "Go to slide 1" at bounding box center [385, 166] width 4 height 4
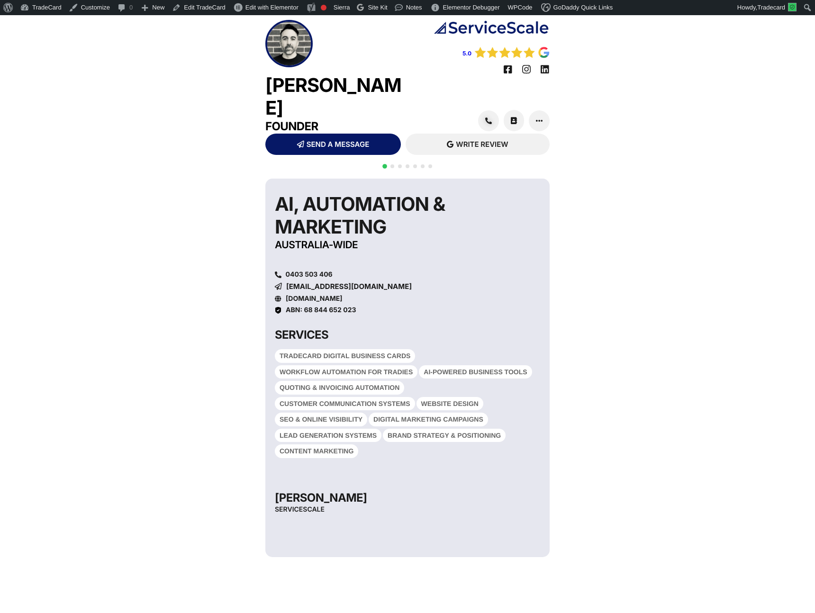
click at [392, 164] on span "Go to slide 2" at bounding box center [392, 166] width 4 height 4
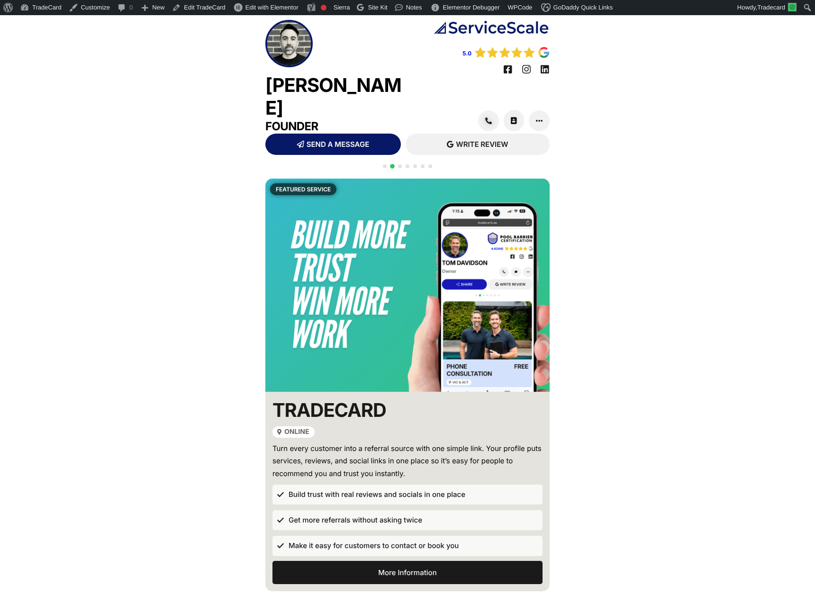
click at [398, 164] on span "Go to slide 3" at bounding box center [400, 166] width 4 height 4
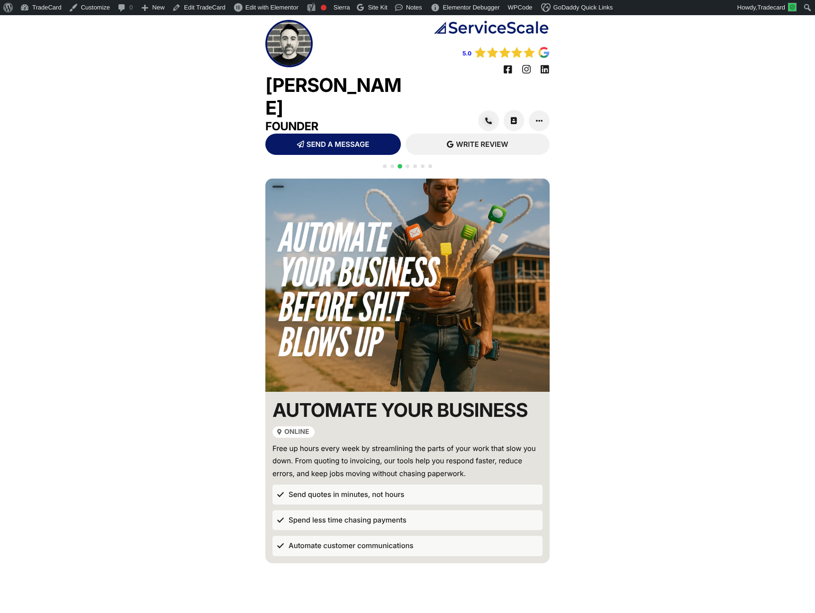
click at [406, 164] on span "Go to slide 4" at bounding box center [407, 166] width 4 height 4
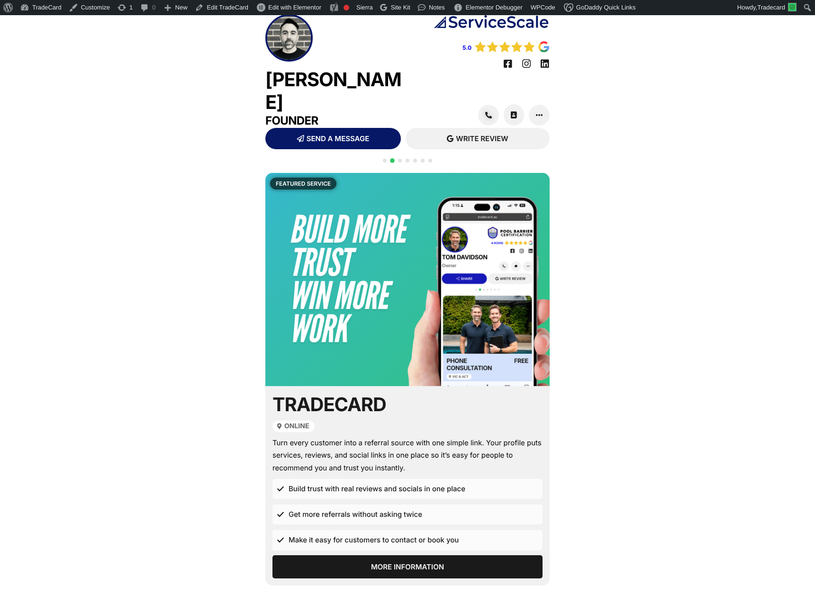
scroll to position [16, 0]
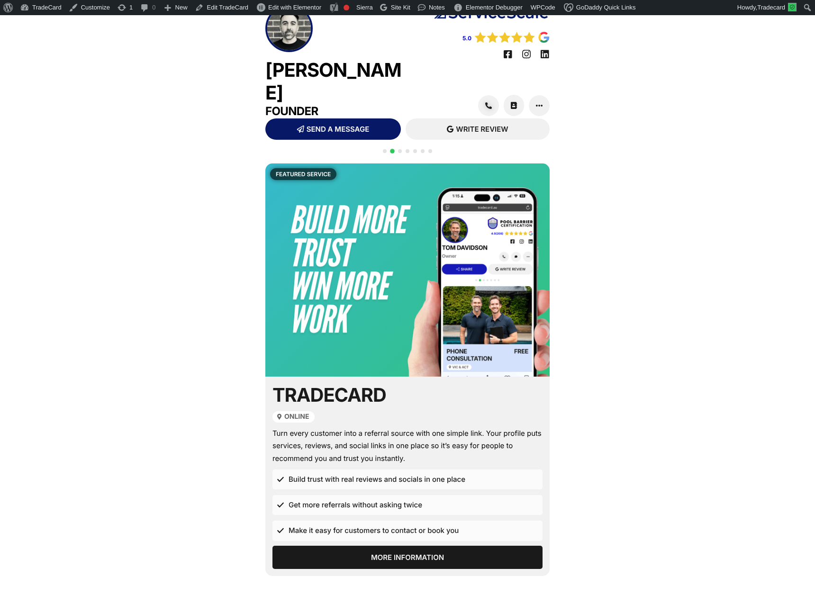
click at [396, 147] on div at bounding box center [407, 156] width 53 height 18
click at [401, 147] on div at bounding box center [407, 156] width 53 height 18
click at [399, 149] on span "Go to slide 3" at bounding box center [400, 151] width 4 height 4
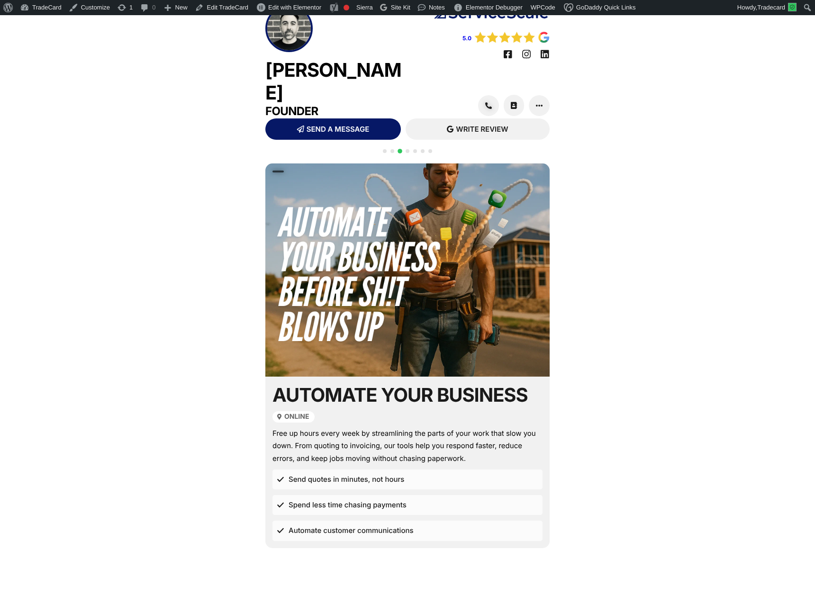
click at [409, 149] on span "Go to slide 4" at bounding box center [407, 151] width 4 height 4
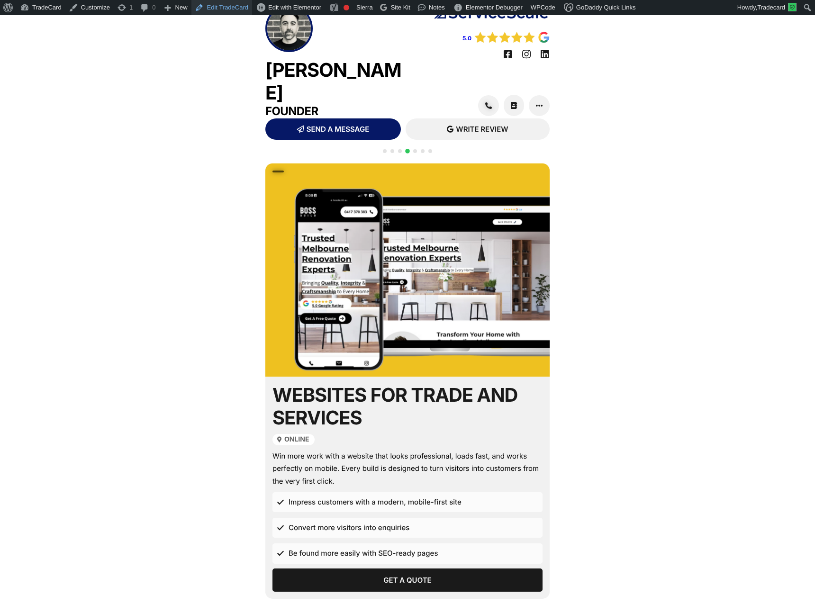
click at [218, 9] on link "Edit TradeCard" at bounding box center [221, 7] width 61 height 15
